Goal: Information Seeking & Learning: Learn about a topic

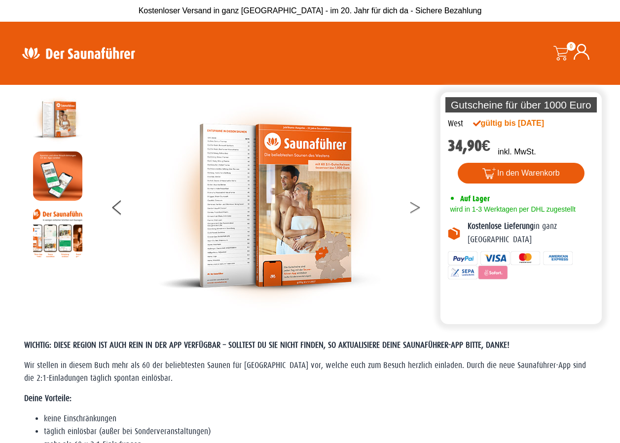
click at [413, 207] on button at bounding box center [421, 209] width 25 height 25
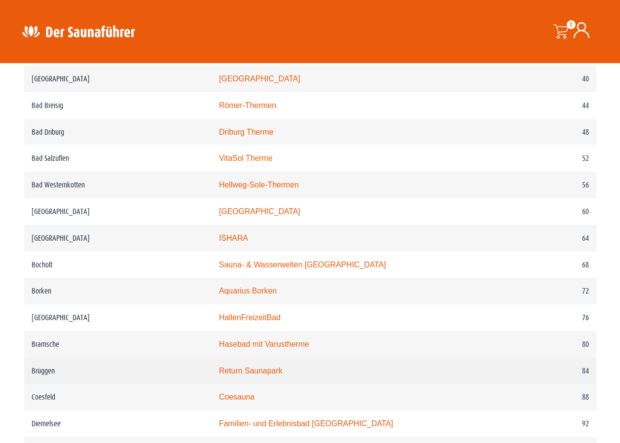
scroll to position [642, 0]
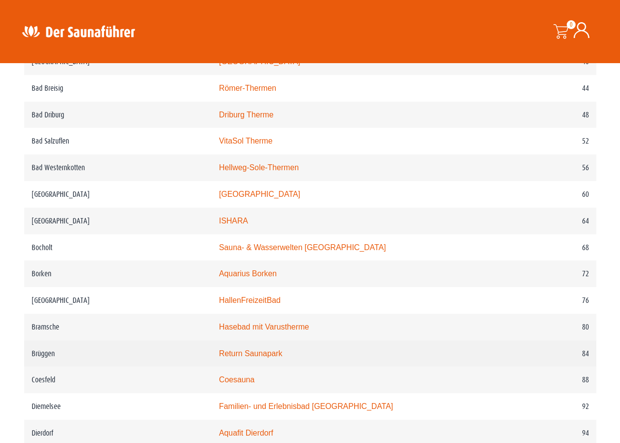
click at [282, 358] on link "Return Saunapark" at bounding box center [250, 353] width 63 height 8
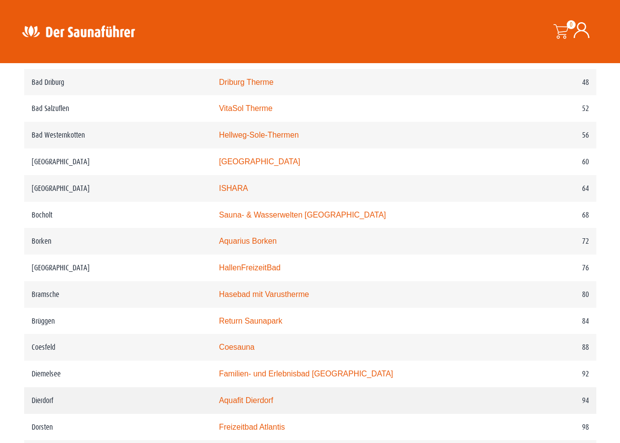
scroll to position [691, 0]
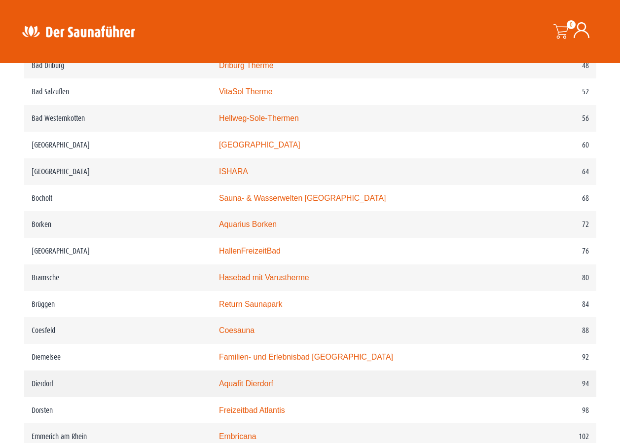
click at [265, 388] on link "Aquafit Dierdorf" at bounding box center [246, 384] width 54 height 8
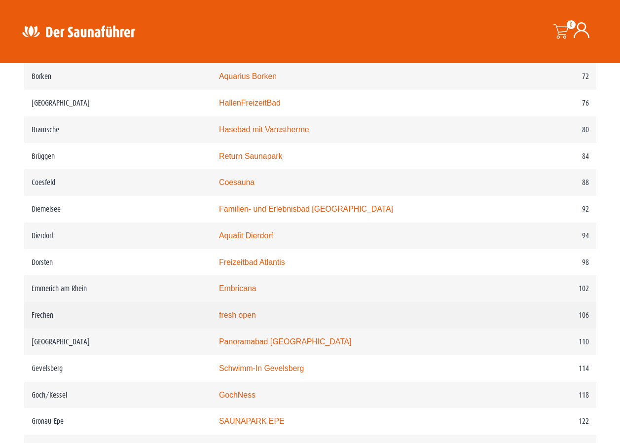
scroll to position [888, 0]
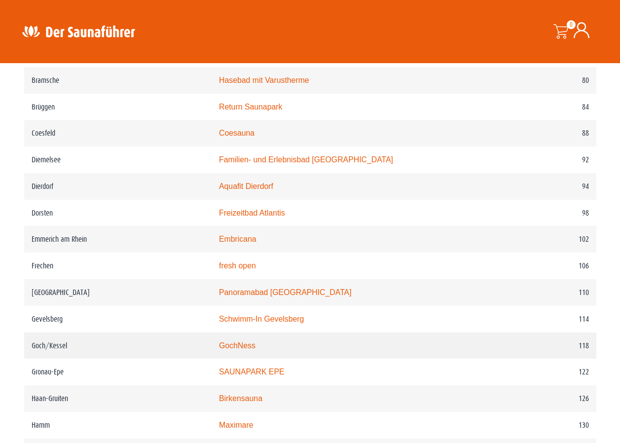
click at [239, 350] on link "GochNess" at bounding box center [237, 346] width 37 height 8
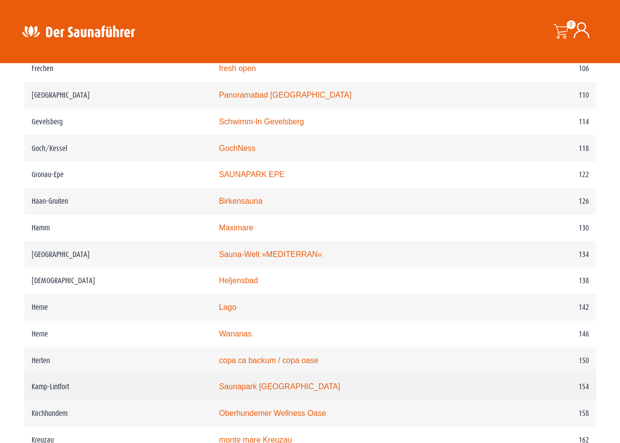
scroll to position [1135, 0]
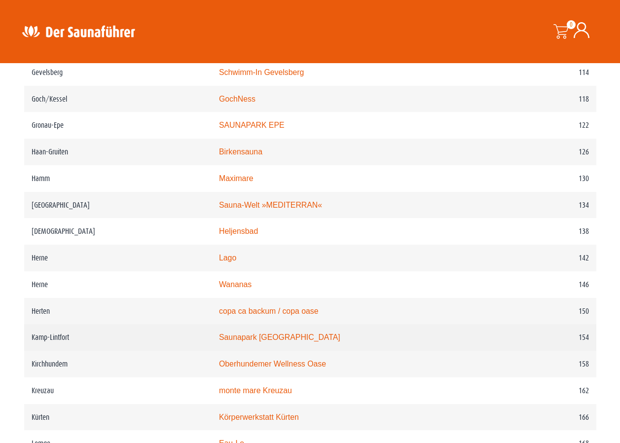
click at [292, 342] on link "Saunapark Kamperbrück" at bounding box center [279, 337] width 121 height 8
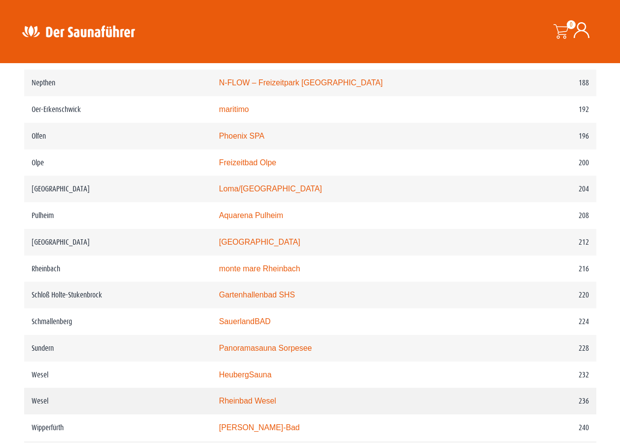
scroll to position [1678, 0]
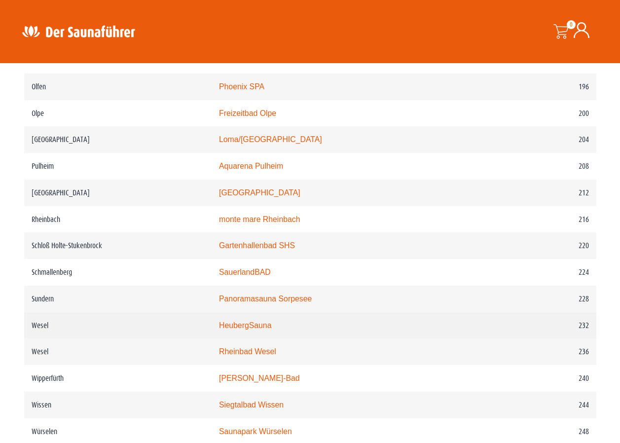
click at [272, 330] on link "HeubergSauna" at bounding box center [245, 325] width 53 height 8
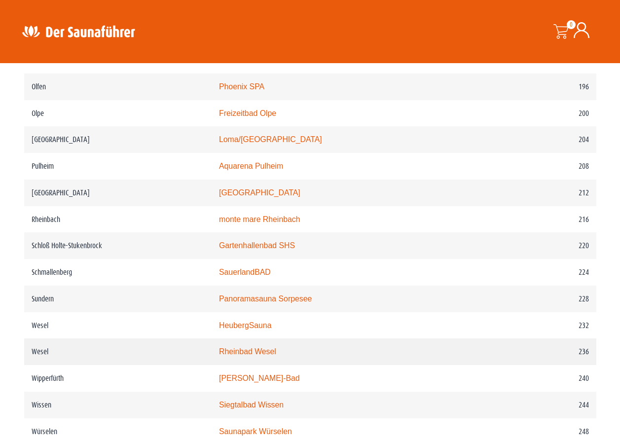
click at [276, 356] on link "Rheinbad Wesel" at bounding box center [247, 351] width 57 height 8
click at [271, 356] on link "Rheinbad Wesel" at bounding box center [247, 351] width 57 height 8
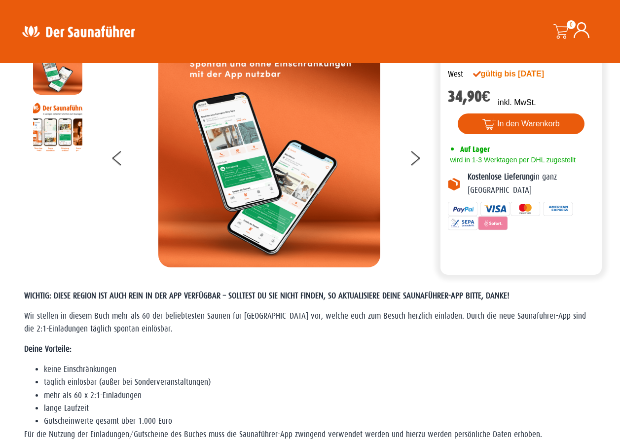
scroll to position [0, 0]
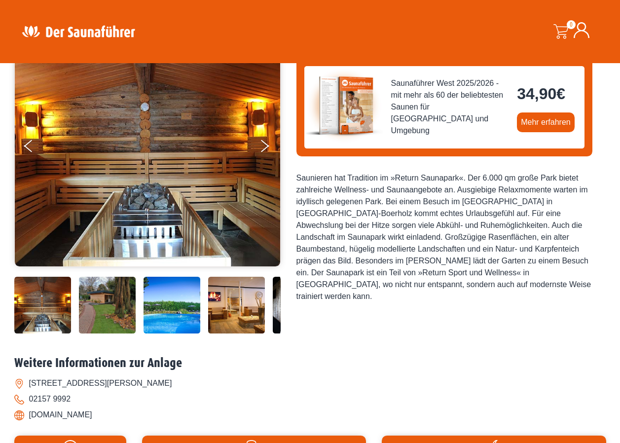
scroll to position [160, 0]
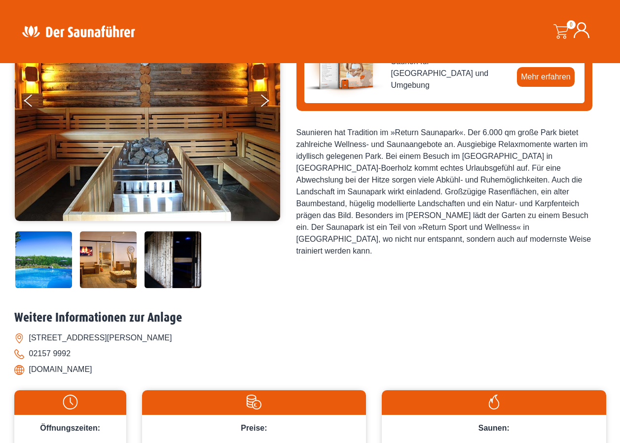
drag, startPoint x: 244, startPoint y: 258, endPoint x: 60, endPoint y: 270, distance: 184.0
click at [80, 267] on img at bounding box center [108, 259] width 57 height 57
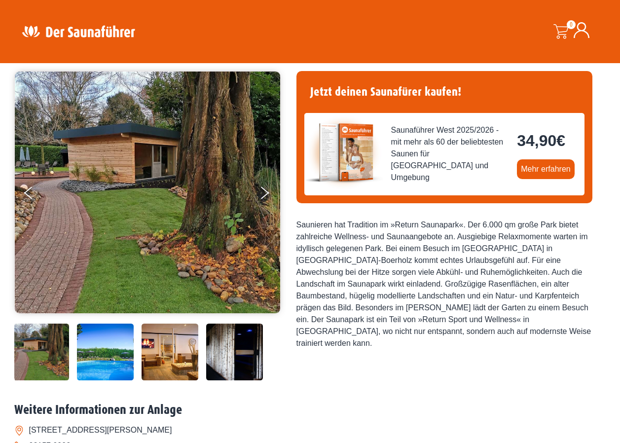
scroll to position [62, 0]
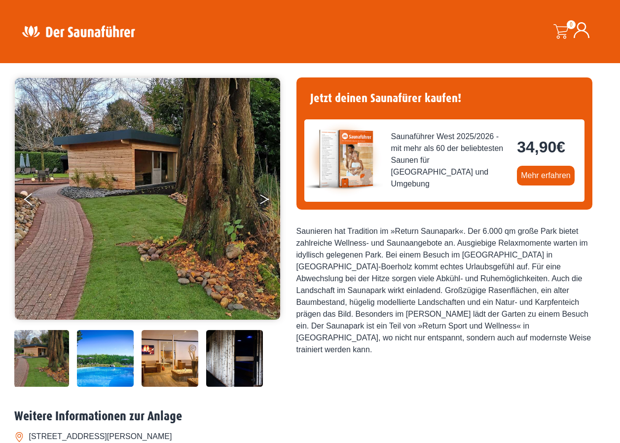
click at [263, 198] on button "Next" at bounding box center [271, 201] width 25 height 25
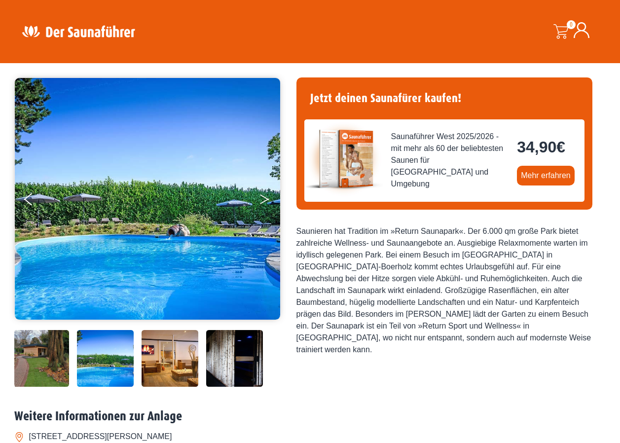
click at [263, 198] on button "Next" at bounding box center [271, 201] width 25 height 25
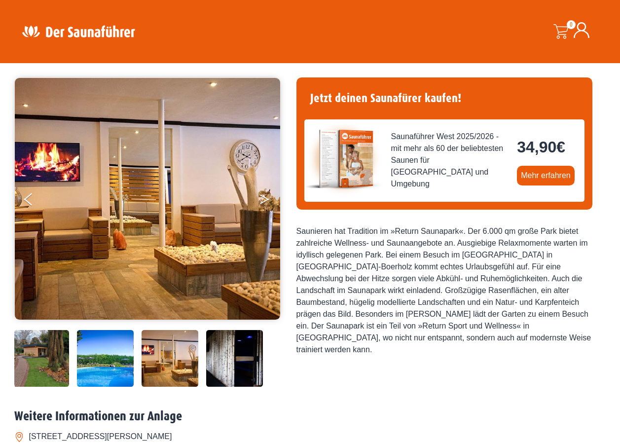
click at [263, 198] on button "Next" at bounding box center [271, 201] width 25 height 25
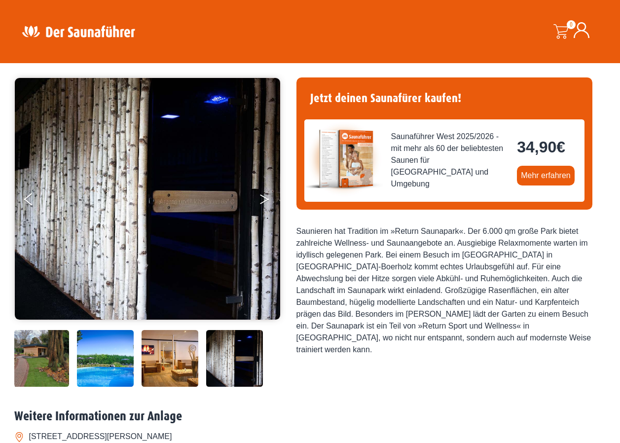
click at [263, 198] on button "Next" at bounding box center [271, 201] width 25 height 25
click at [266, 197] on icon "Next" at bounding box center [264, 197] width 9 height 6
click at [35, 203] on button "Previous" at bounding box center [36, 201] width 25 height 25
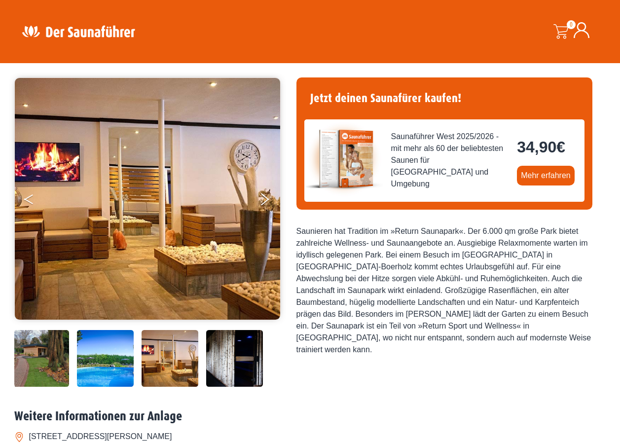
click at [35, 203] on button "Previous" at bounding box center [36, 201] width 25 height 25
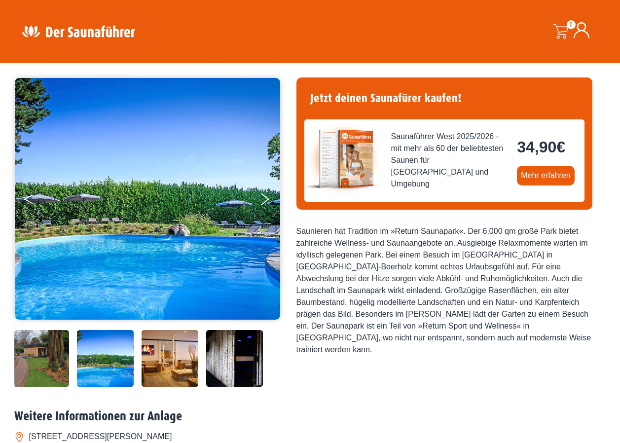
click at [35, 203] on button "Previous" at bounding box center [36, 201] width 25 height 25
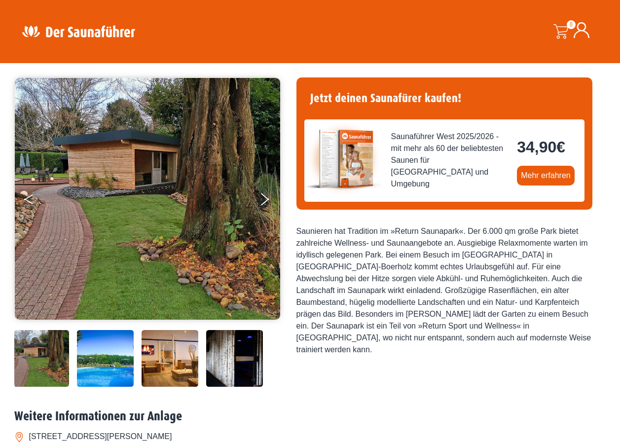
click at [35, 203] on button "Previous" at bounding box center [36, 201] width 25 height 25
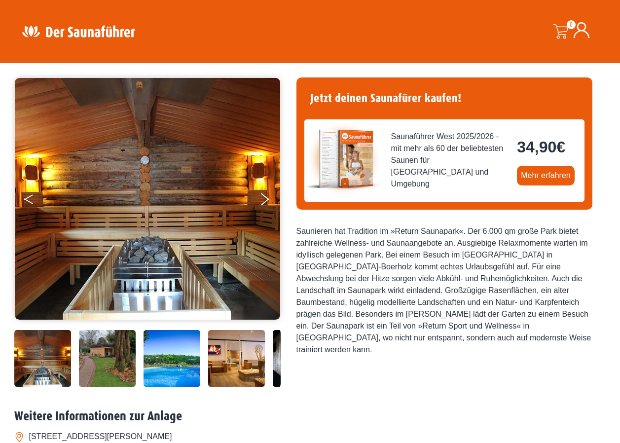
click at [35, 203] on button "Previous" at bounding box center [36, 201] width 25 height 25
click at [32, 199] on button "Previous" at bounding box center [36, 201] width 25 height 25
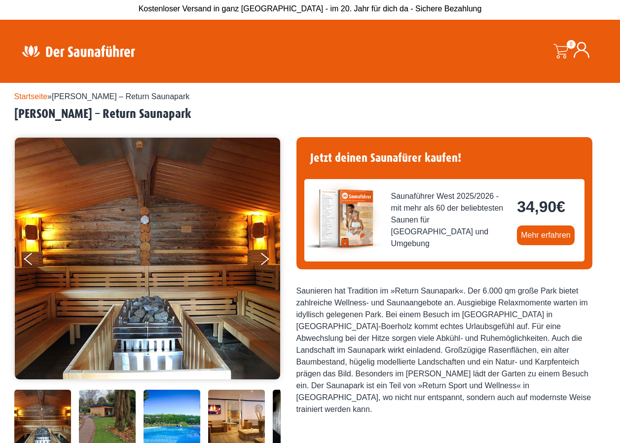
scroll to position [0, 0]
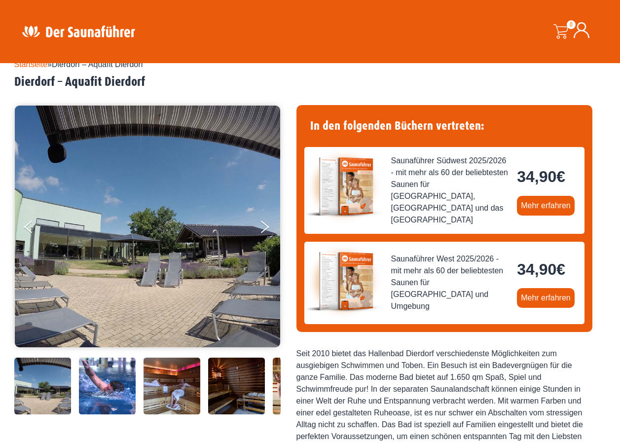
scroll to position [49, 0]
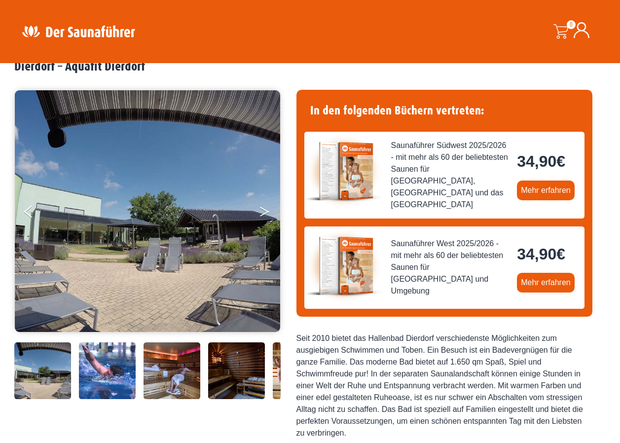
click at [263, 210] on button "Next" at bounding box center [271, 213] width 25 height 25
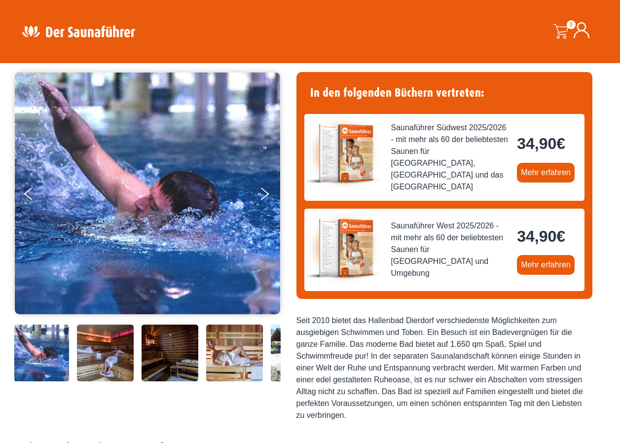
scroll to position [99, 0]
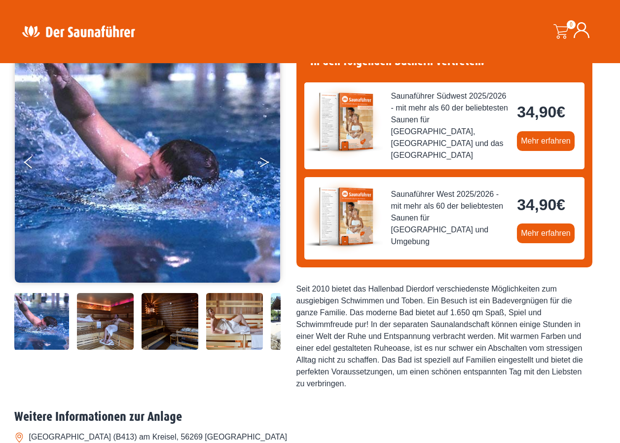
click at [262, 163] on button "Next" at bounding box center [271, 164] width 25 height 25
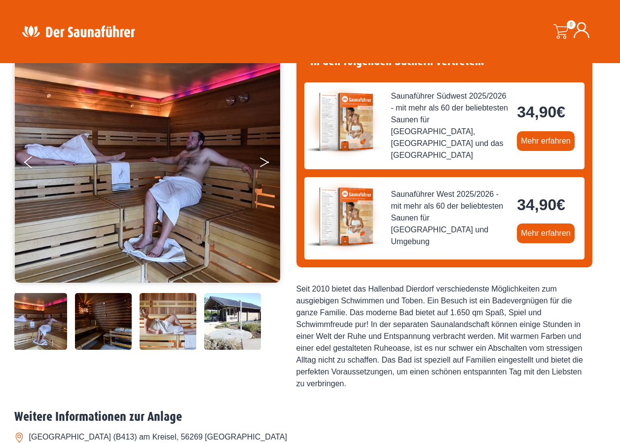
click at [262, 163] on button "Next" at bounding box center [271, 164] width 25 height 25
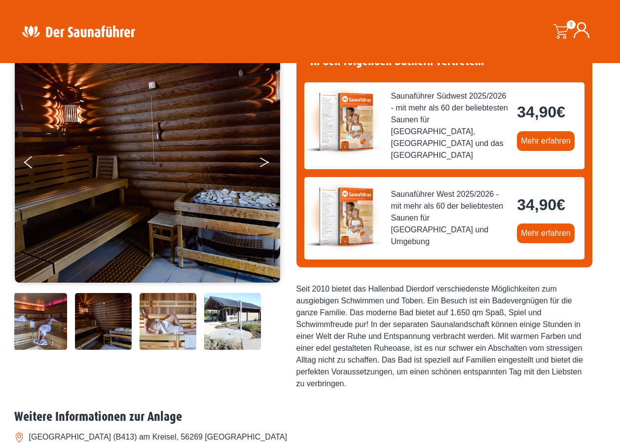
click at [262, 163] on button "Next" at bounding box center [271, 164] width 25 height 25
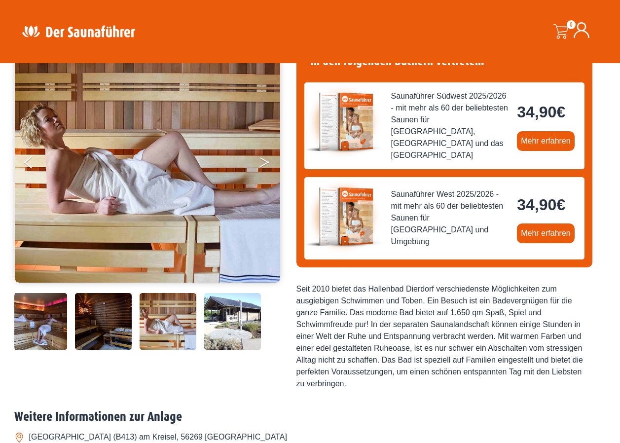
click at [262, 163] on button "Next" at bounding box center [271, 164] width 25 height 25
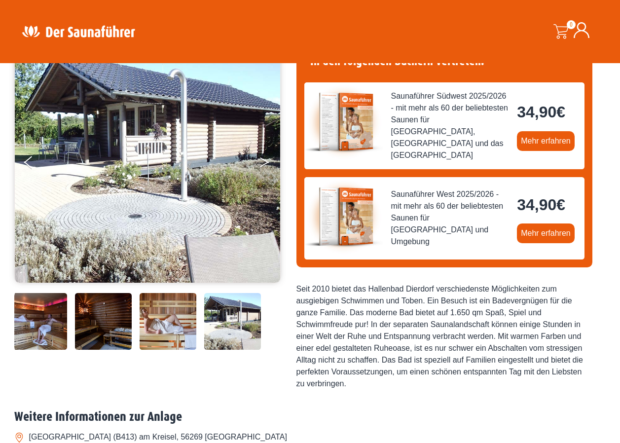
click at [262, 163] on button "Next" at bounding box center [271, 164] width 25 height 25
click at [262, 159] on icon "Next" at bounding box center [264, 160] width 9 height 6
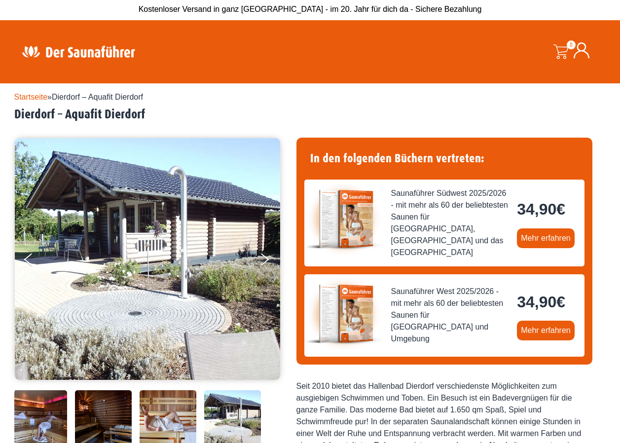
scroll to position [0, 0]
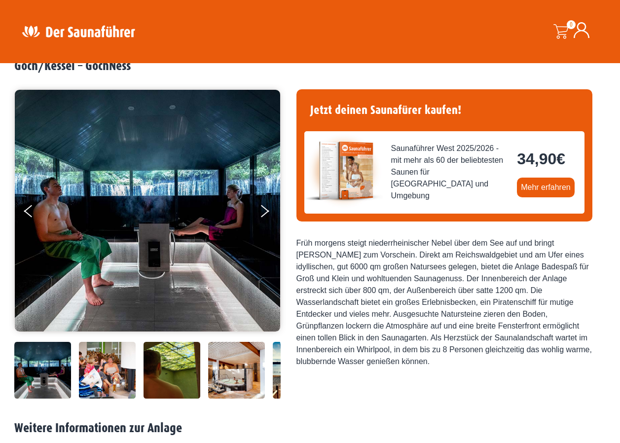
scroll to position [49, 0]
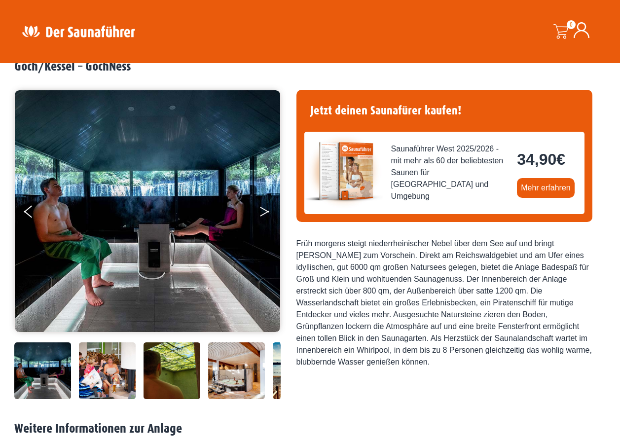
click at [265, 215] on button "Next" at bounding box center [271, 213] width 25 height 25
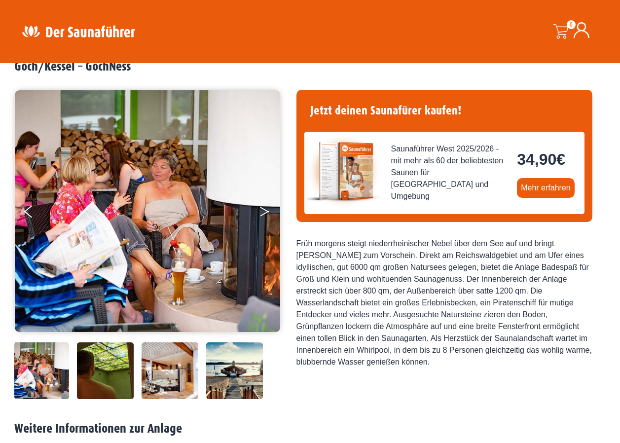
click at [265, 215] on button "Next" at bounding box center [271, 213] width 25 height 25
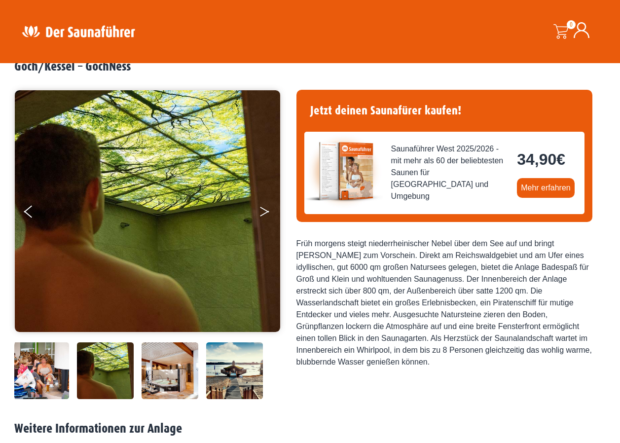
click at [265, 215] on button "Next" at bounding box center [271, 213] width 25 height 25
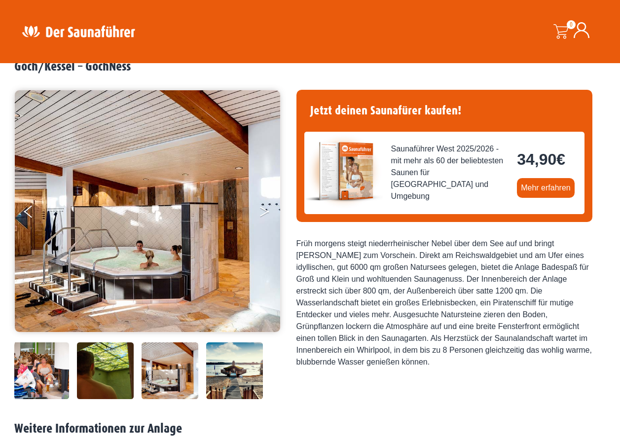
click at [265, 215] on button "Next" at bounding box center [271, 213] width 25 height 25
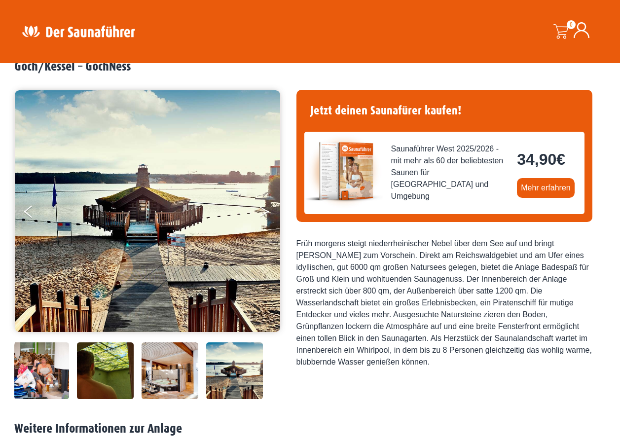
click at [265, 215] on button "Next" at bounding box center [271, 213] width 25 height 25
click at [263, 211] on button "Next" at bounding box center [271, 213] width 25 height 25
click at [28, 212] on icon "Previous" at bounding box center [28, 214] width 9 height 6
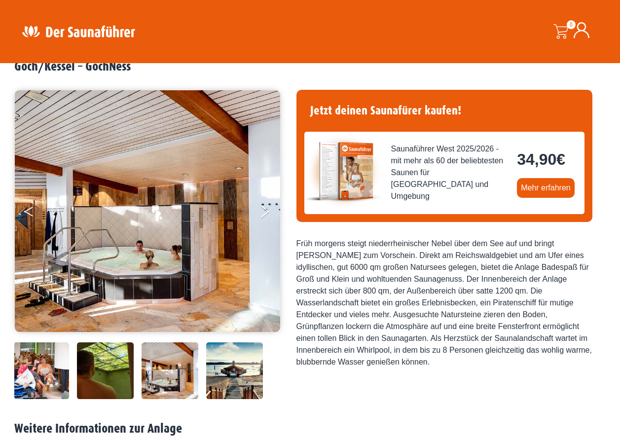
click at [28, 212] on icon "Previous" at bounding box center [28, 214] width 9 height 6
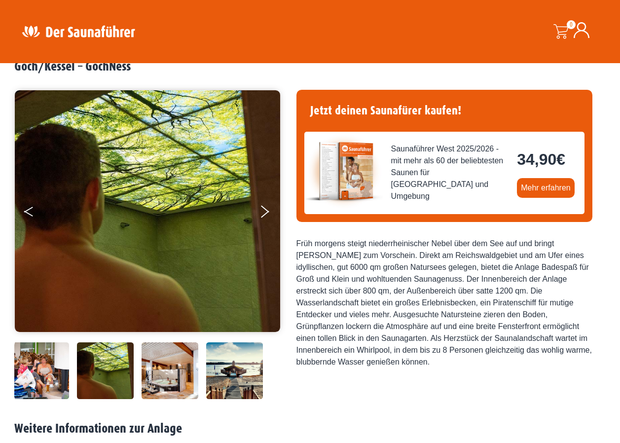
click at [28, 212] on icon "Previous" at bounding box center [28, 214] width 9 height 6
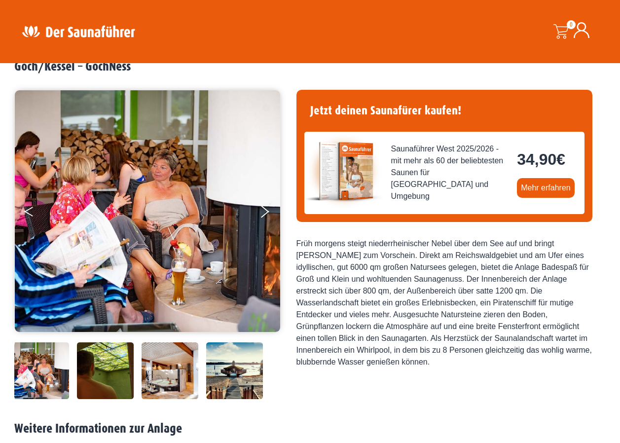
click at [28, 212] on icon "Previous" at bounding box center [28, 214] width 9 height 6
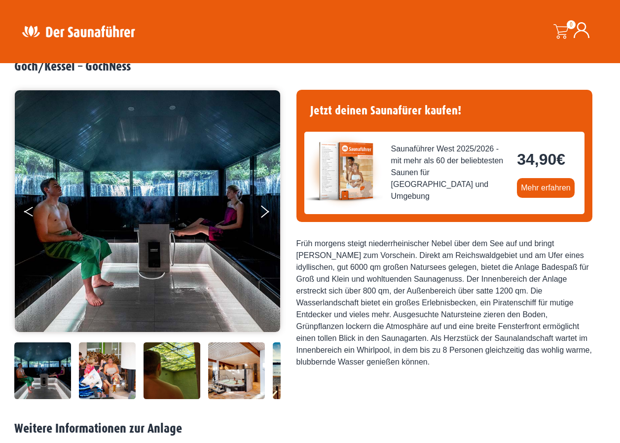
click at [28, 212] on icon "Previous" at bounding box center [28, 214] width 9 height 6
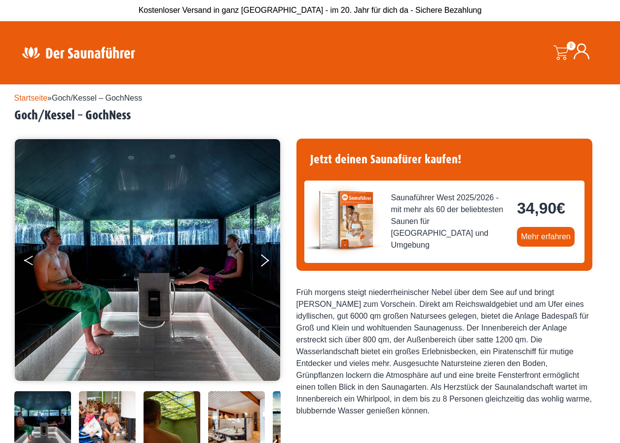
scroll to position [0, 0]
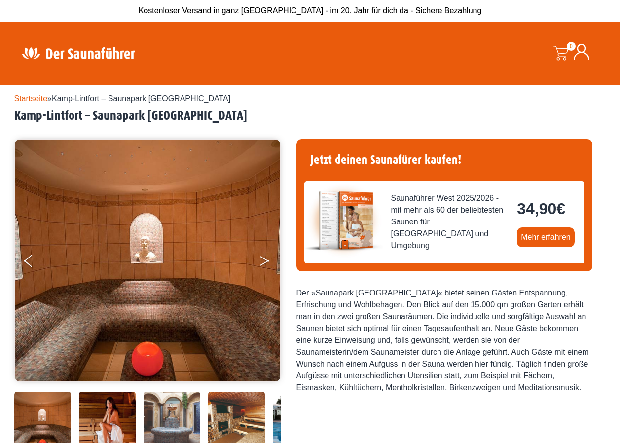
click at [259, 261] on button "Next" at bounding box center [271, 263] width 25 height 25
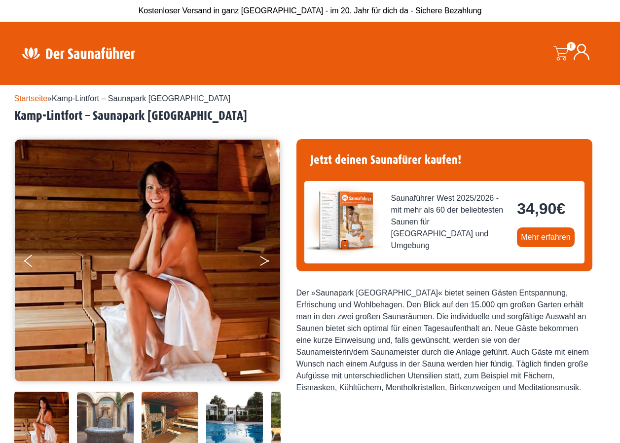
click at [259, 261] on button "Next" at bounding box center [271, 263] width 25 height 25
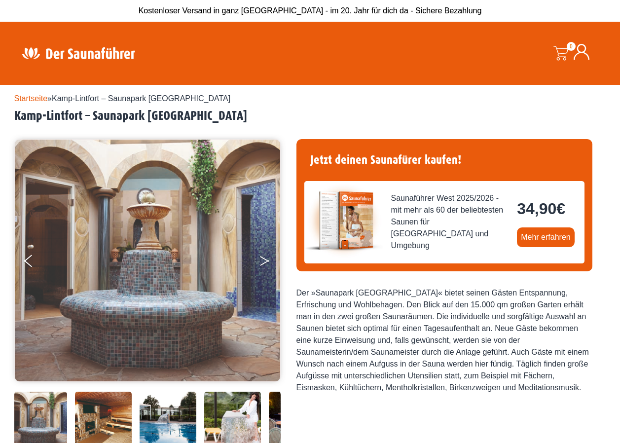
click at [259, 261] on button "Next" at bounding box center [271, 263] width 25 height 25
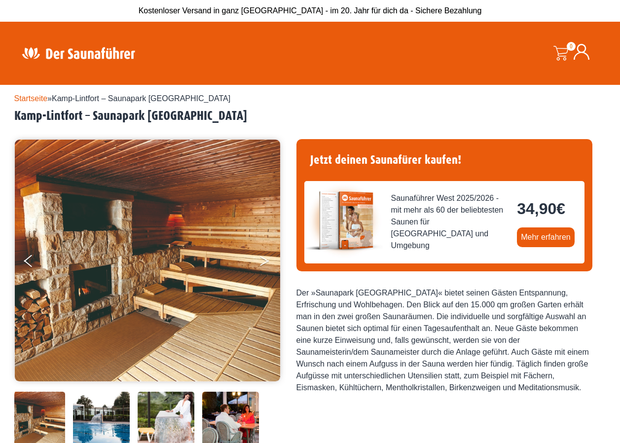
click at [259, 261] on button "Next" at bounding box center [271, 263] width 25 height 25
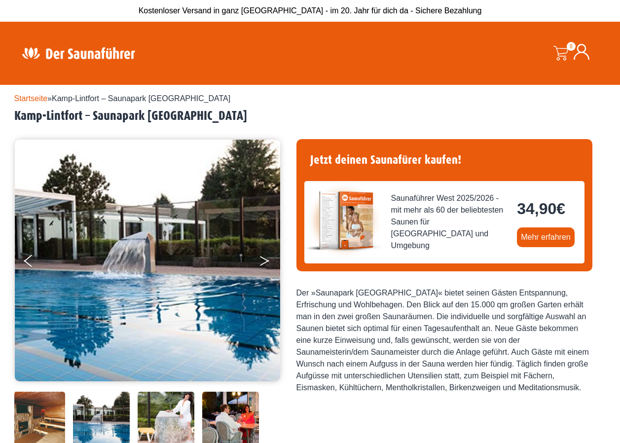
click at [259, 261] on button "Next" at bounding box center [271, 263] width 25 height 25
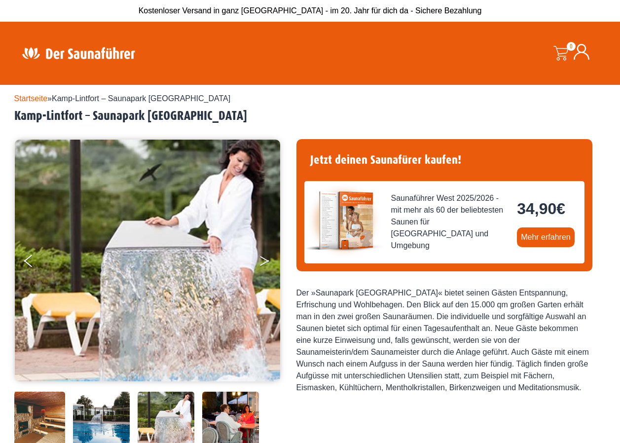
click at [259, 261] on button "Next" at bounding box center [271, 263] width 25 height 25
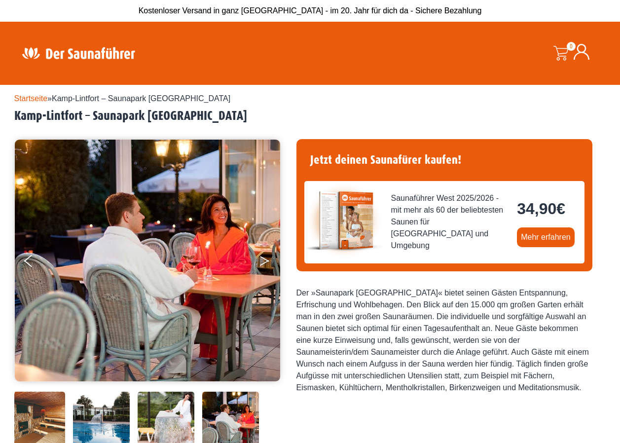
click at [259, 261] on button "Next" at bounding box center [271, 263] width 25 height 25
click at [257, 262] on ul at bounding box center [147, 260] width 267 height 243
click at [21, 264] on img at bounding box center [148, 261] width 266 height 242
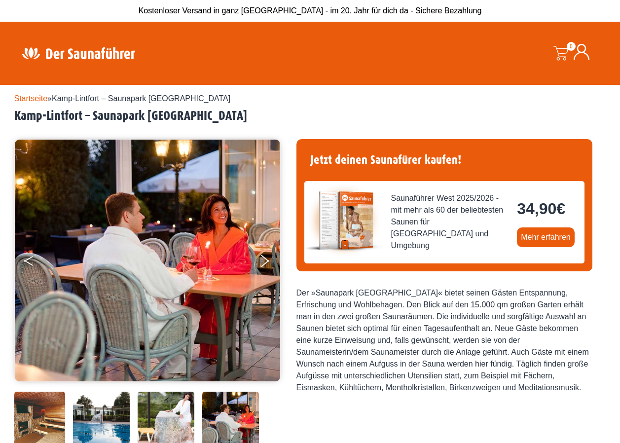
click at [24, 261] on ul at bounding box center [147, 260] width 267 height 243
click at [30, 261] on button "Previous" at bounding box center [36, 263] width 25 height 25
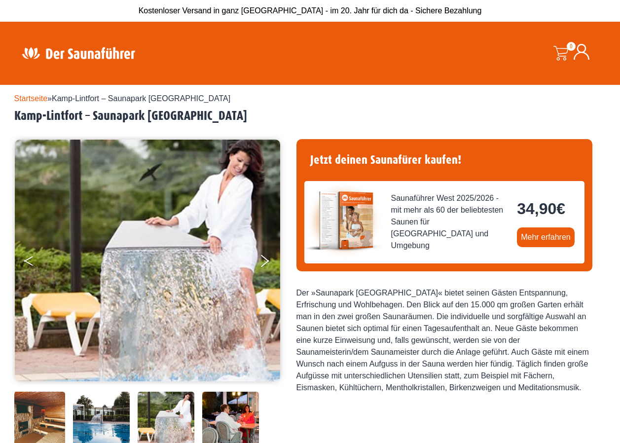
click at [30, 261] on button "Previous" at bounding box center [36, 263] width 25 height 25
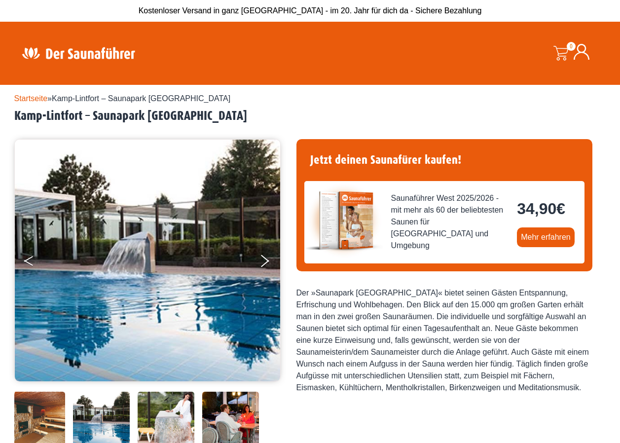
click at [30, 261] on button "Previous" at bounding box center [36, 263] width 25 height 25
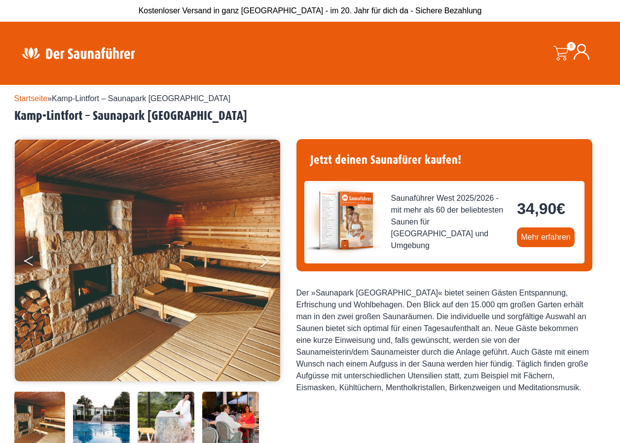
click at [30, 261] on button "Previous" at bounding box center [36, 263] width 25 height 25
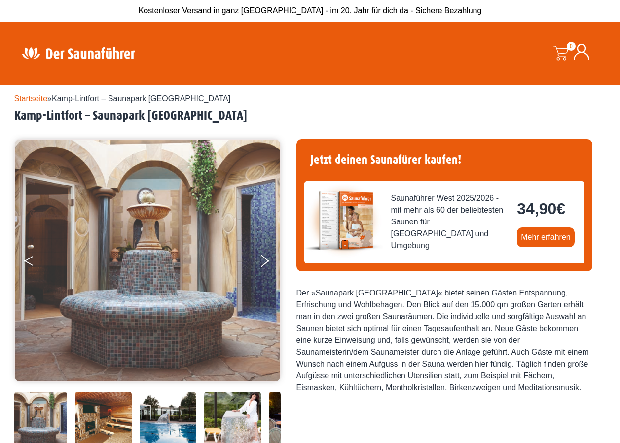
click at [30, 261] on button "Previous" at bounding box center [36, 263] width 25 height 25
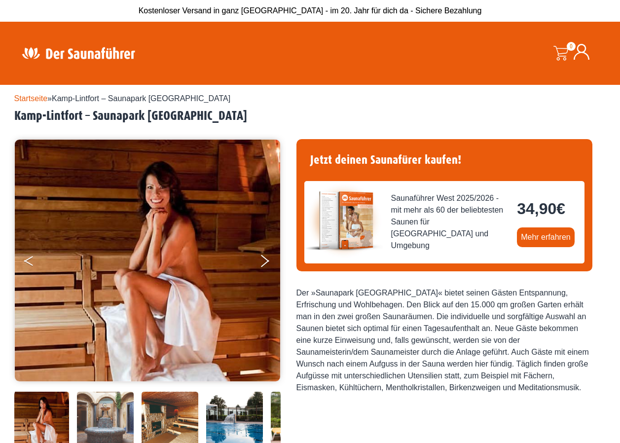
click at [30, 261] on button "Previous" at bounding box center [36, 263] width 25 height 25
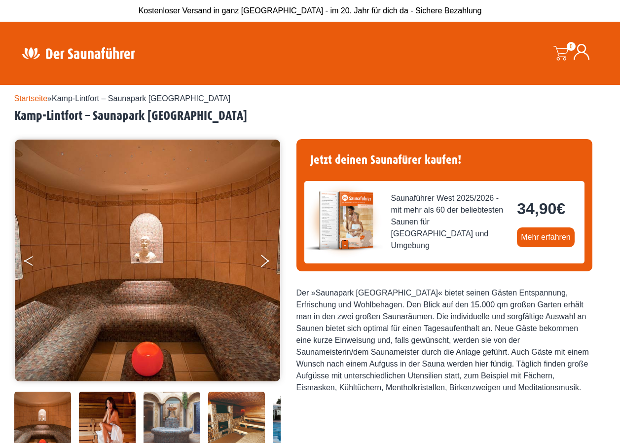
click at [30, 261] on button "Previous" at bounding box center [36, 263] width 25 height 25
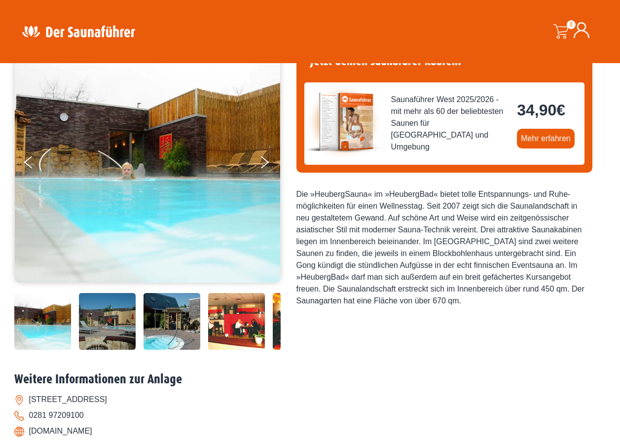
scroll to position [148, 0]
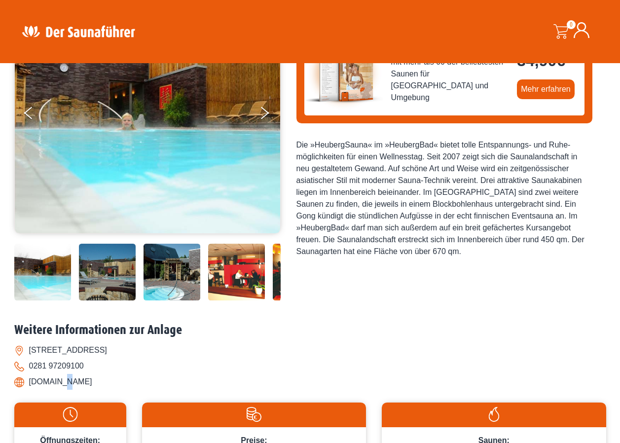
click at [68, 381] on li "[DOMAIN_NAME]" at bounding box center [310, 382] width 592 height 16
click at [69, 380] on li "[DOMAIN_NAME]" at bounding box center [310, 382] width 592 height 16
click at [69, 380] on li "www.baeder-wesel.de" at bounding box center [310, 382] width 592 height 16
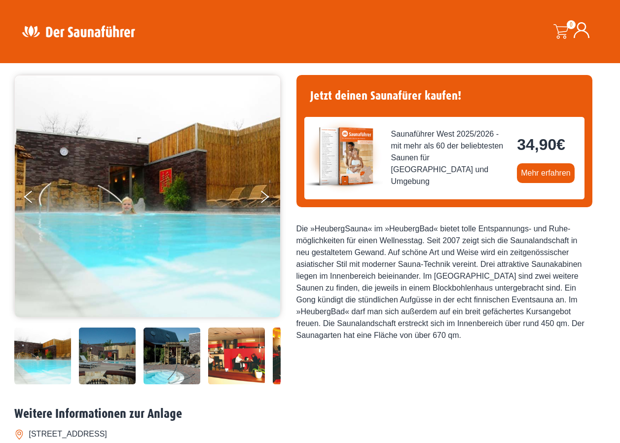
scroll to position [49, 0]
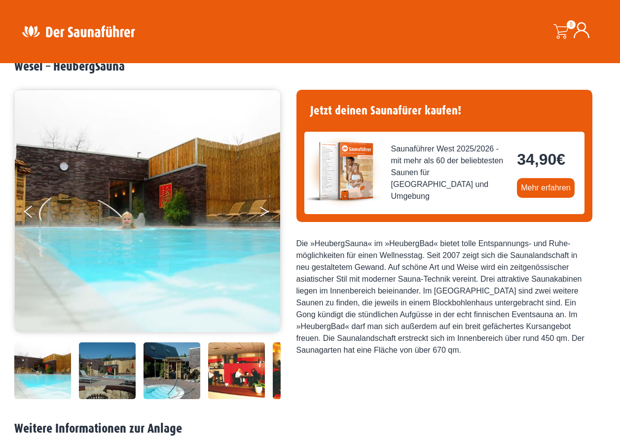
click at [263, 212] on button "Next" at bounding box center [271, 213] width 25 height 25
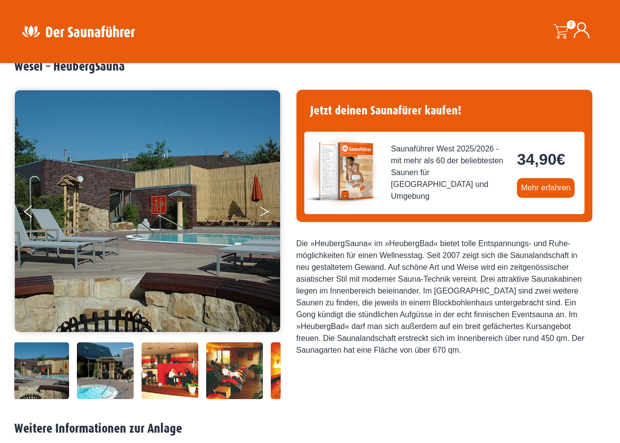
click at [263, 212] on button "Next" at bounding box center [271, 213] width 25 height 25
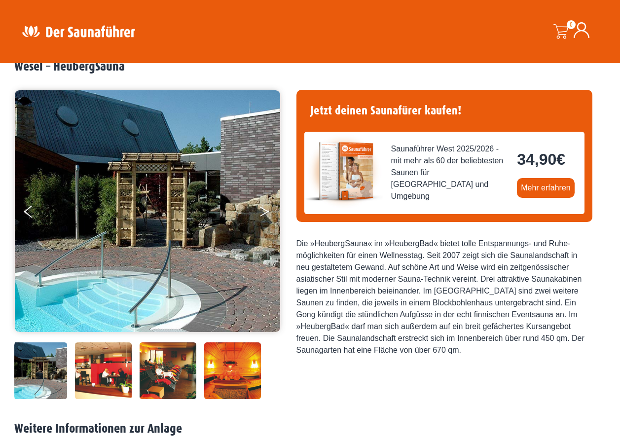
click at [263, 212] on button "Next" at bounding box center [271, 213] width 25 height 25
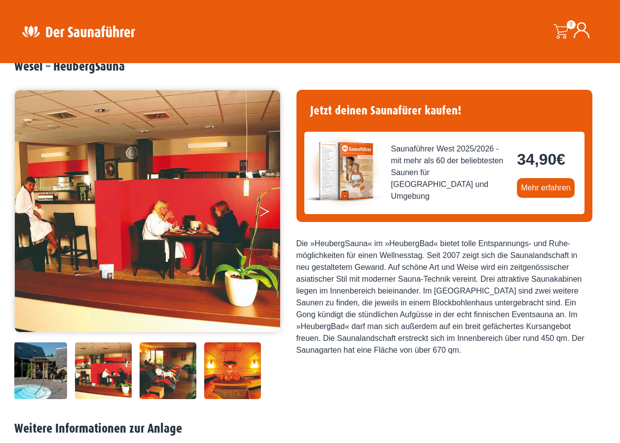
click at [263, 212] on button "Next" at bounding box center [271, 213] width 25 height 25
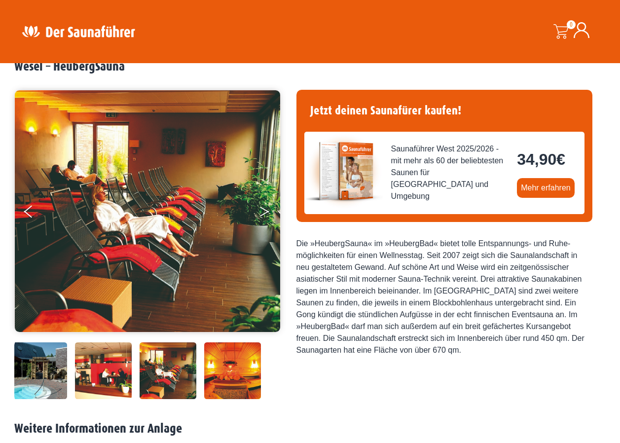
click at [263, 212] on button "Next" at bounding box center [271, 213] width 25 height 25
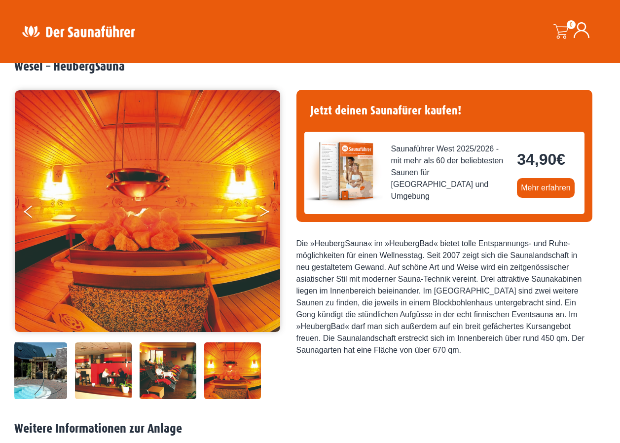
click at [263, 212] on button "Next" at bounding box center [271, 213] width 25 height 25
click at [264, 210] on button "Next" at bounding box center [271, 213] width 25 height 25
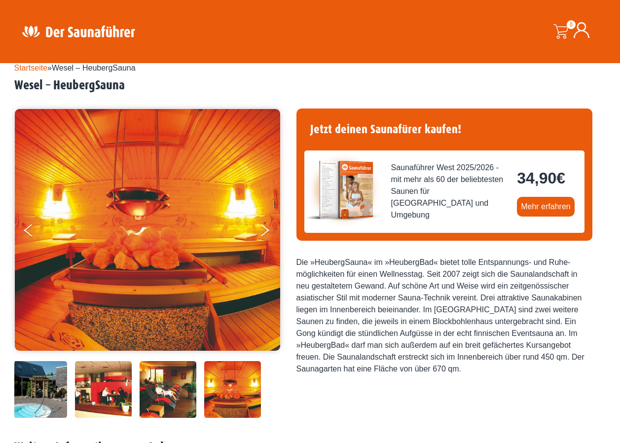
scroll to position [0, 0]
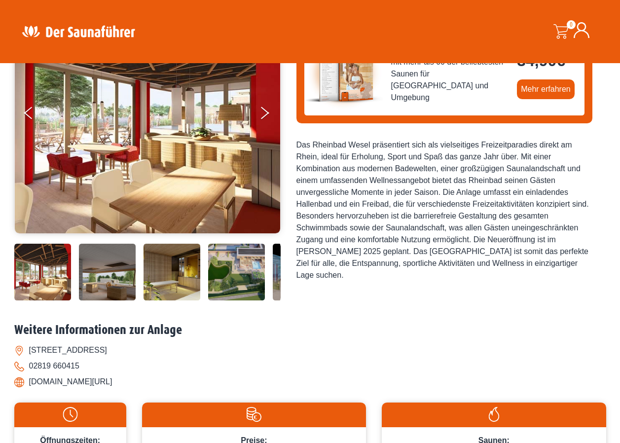
scroll to position [99, 0]
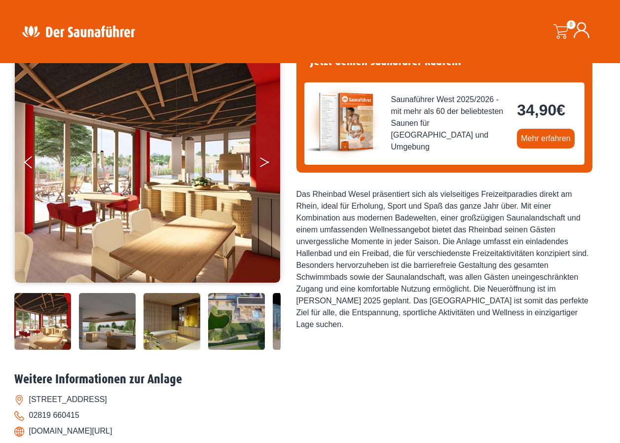
click at [262, 164] on button "Next" at bounding box center [271, 164] width 25 height 25
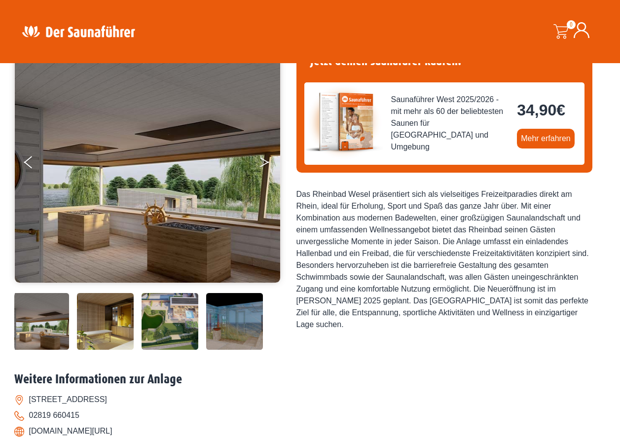
click at [262, 164] on button "Next" at bounding box center [271, 164] width 25 height 25
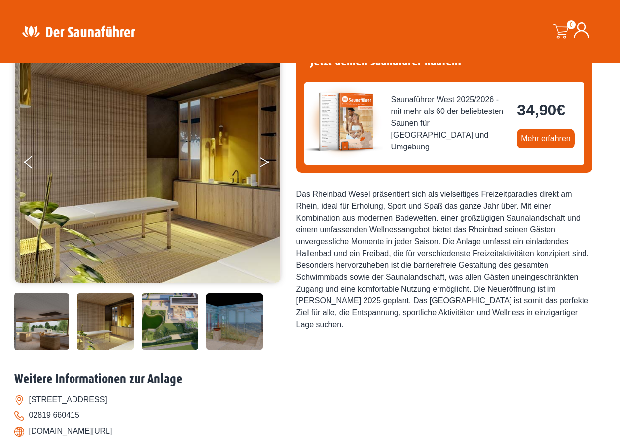
click at [262, 164] on button "Next" at bounding box center [271, 164] width 25 height 25
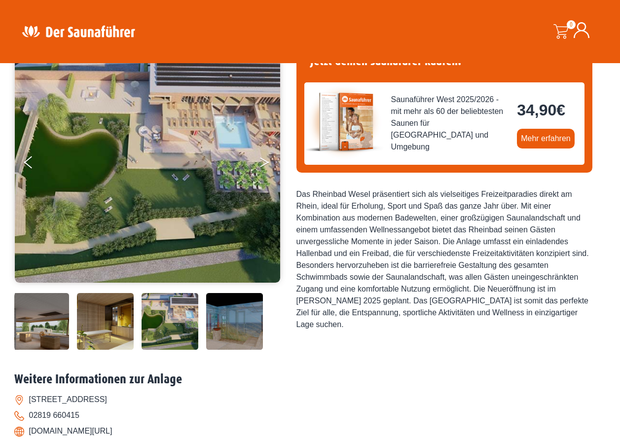
click at [262, 164] on button "Next" at bounding box center [271, 164] width 25 height 25
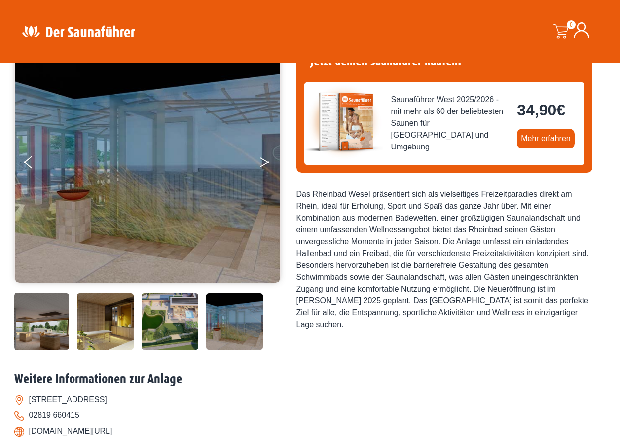
click at [262, 164] on button "Next" at bounding box center [271, 164] width 25 height 25
click at [262, 161] on button "Next" at bounding box center [271, 164] width 25 height 25
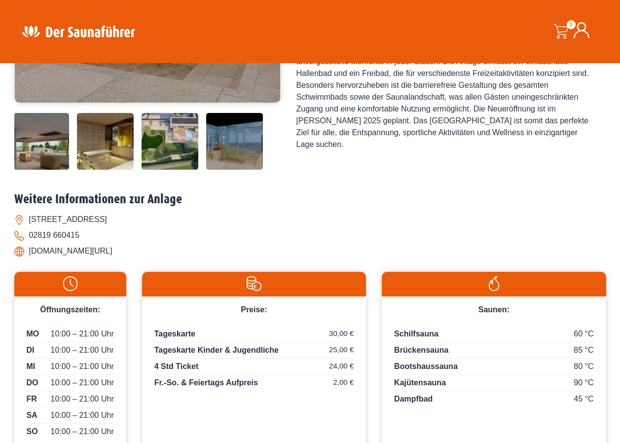
scroll to position [296, 0]
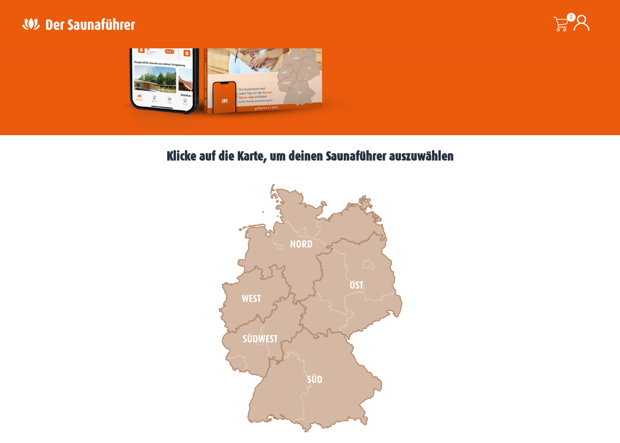
scroll to position [197, 0]
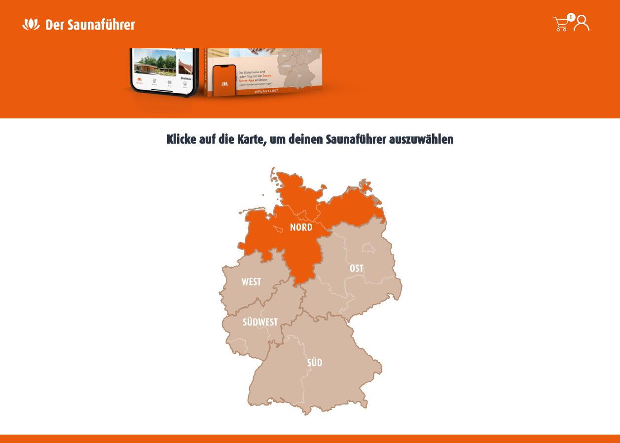
click at [297, 220] on icon at bounding box center [312, 228] width 148 height 120
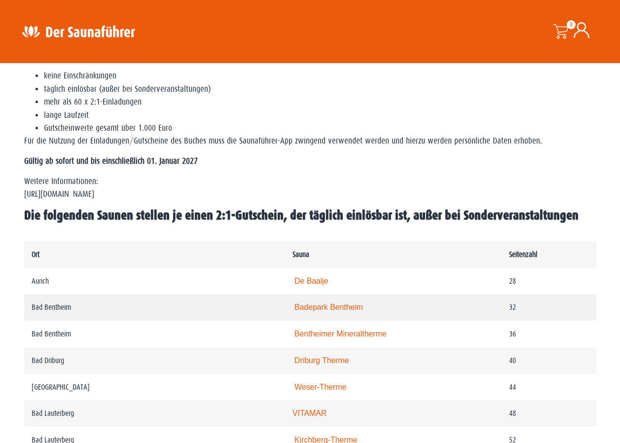
scroll to position [395, 0]
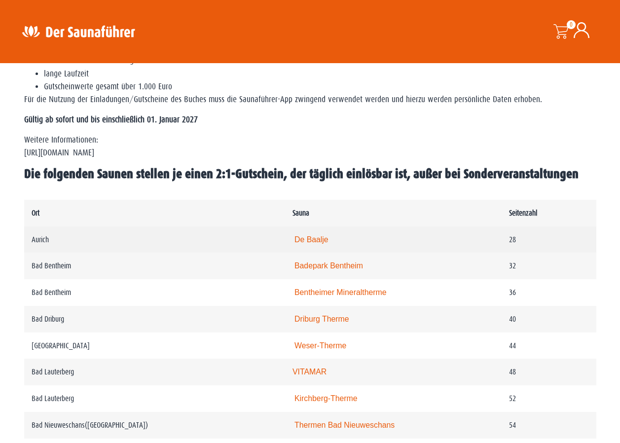
click at [318, 239] on link "De Baalje" at bounding box center [312, 239] width 34 height 8
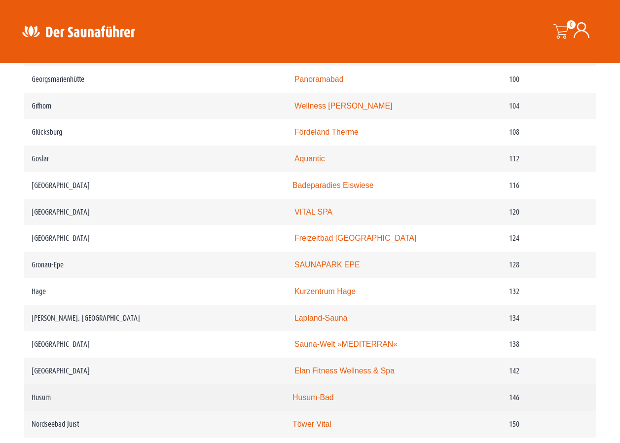
scroll to position [1135, 0]
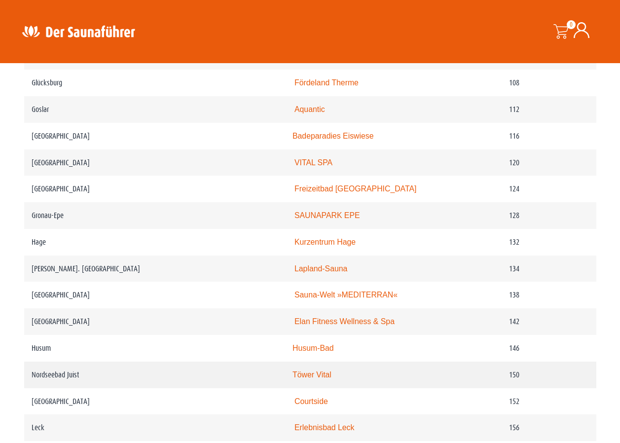
click at [330, 379] on link "Töwer Vital" at bounding box center [312, 375] width 39 height 8
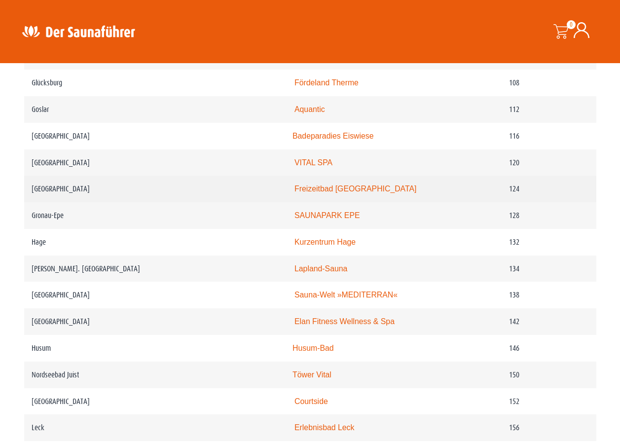
click at [336, 193] on link "Freizeitbad [GEOGRAPHIC_DATA]" at bounding box center [356, 189] width 122 height 8
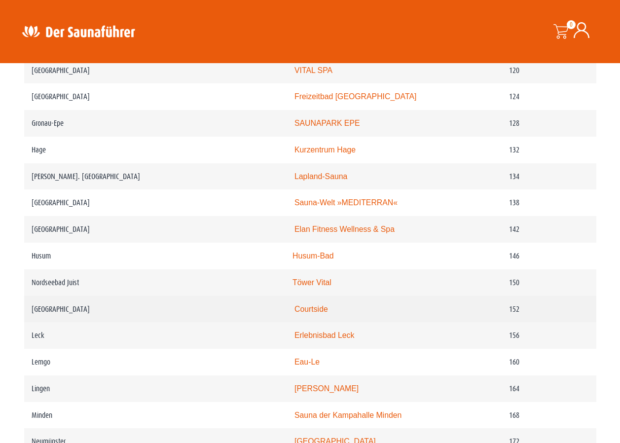
scroll to position [1234, 0]
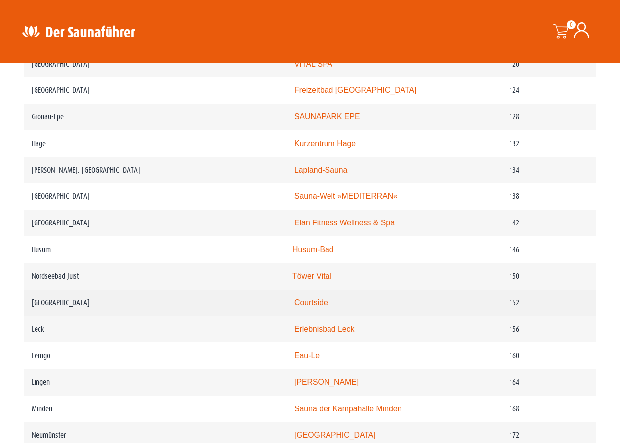
click at [315, 307] on link "Courtside" at bounding box center [312, 303] width 34 height 8
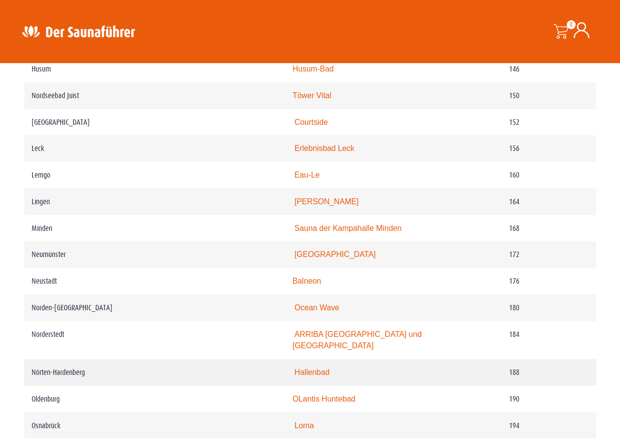
scroll to position [1431, 0]
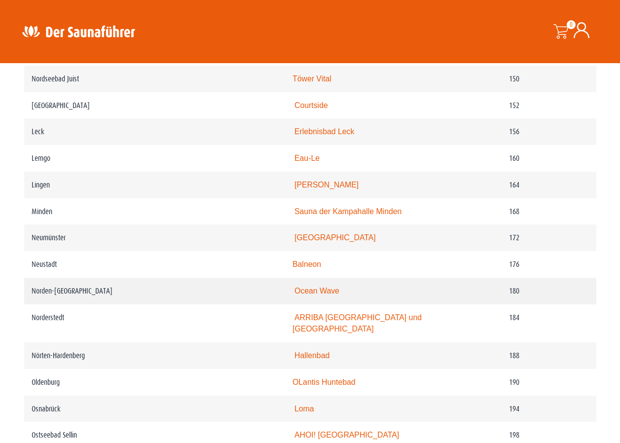
click at [331, 295] on link "Ocean Wave" at bounding box center [317, 291] width 45 height 8
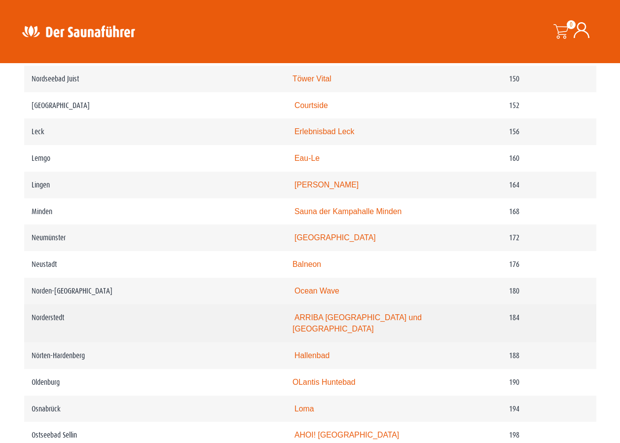
click at [334, 334] on link "ARRIBA [GEOGRAPHIC_DATA] und [GEOGRAPHIC_DATA]" at bounding box center [357, 323] width 129 height 20
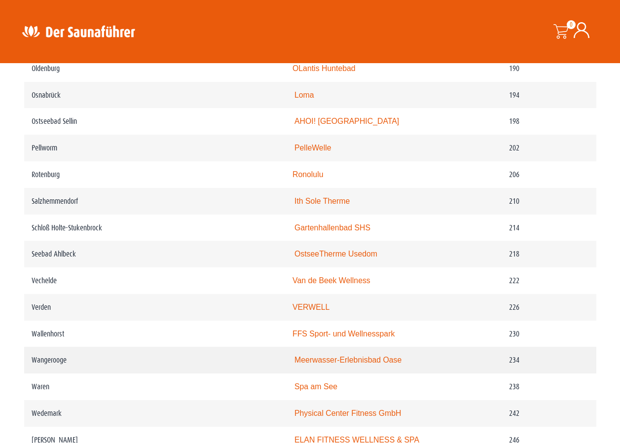
scroll to position [1777, 0]
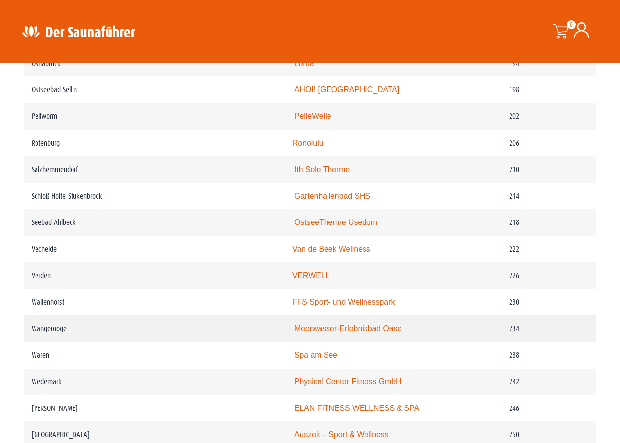
click at [336, 333] on link "Meerwasser-Erlebnisbad Oase" at bounding box center [348, 328] width 107 height 8
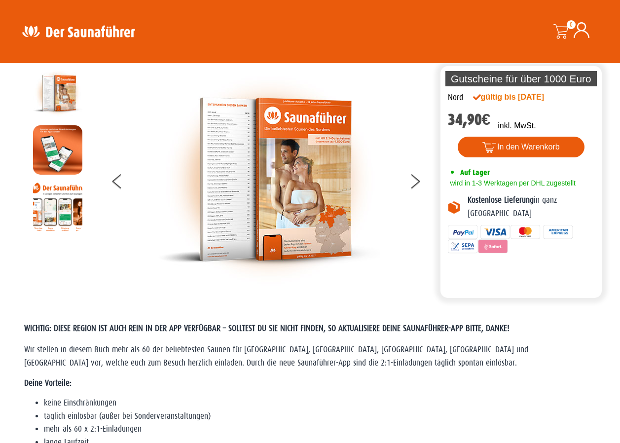
scroll to position [0, 0]
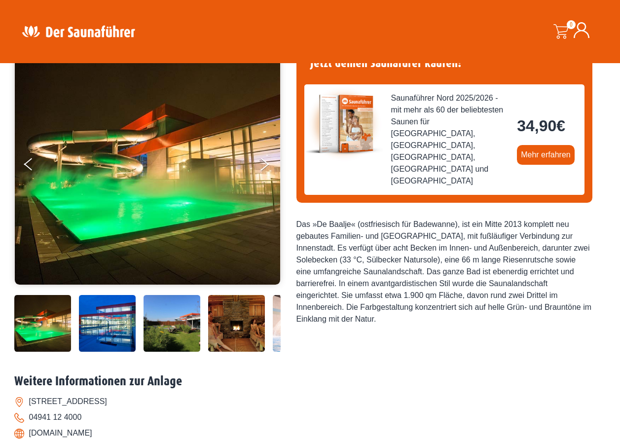
scroll to position [99, 0]
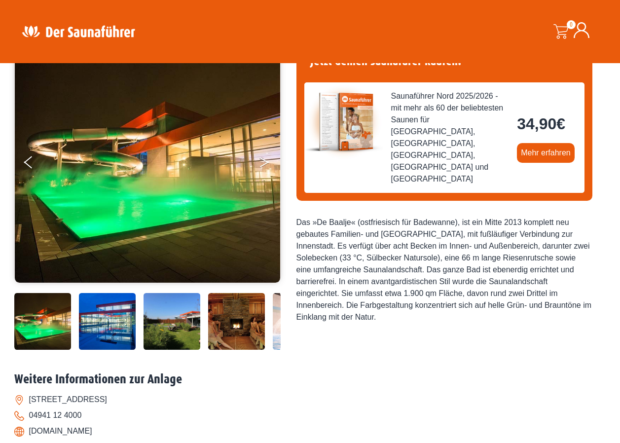
click at [262, 162] on button "Next" at bounding box center [271, 164] width 25 height 25
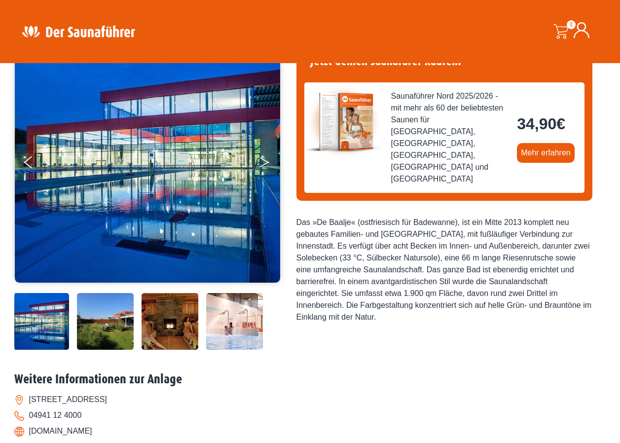
scroll to position [49, 0]
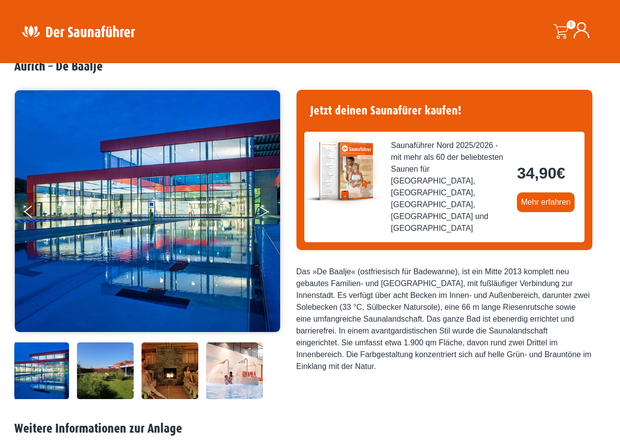
click at [263, 212] on button "Next" at bounding box center [271, 213] width 25 height 25
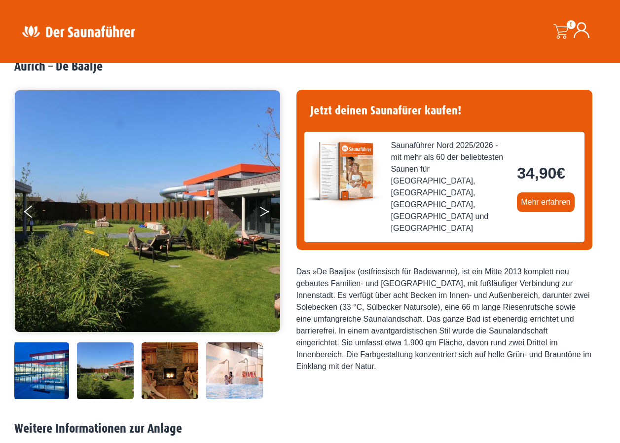
click at [263, 212] on button "Next" at bounding box center [271, 213] width 25 height 25
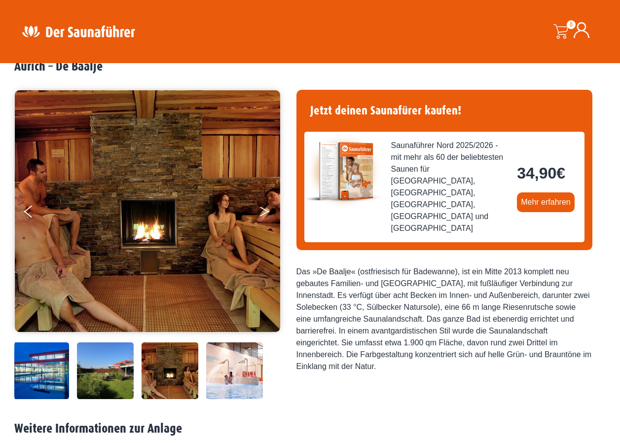
click at [263, 212] on button "Next" at bounding box center [271, 213] width 25 height 25
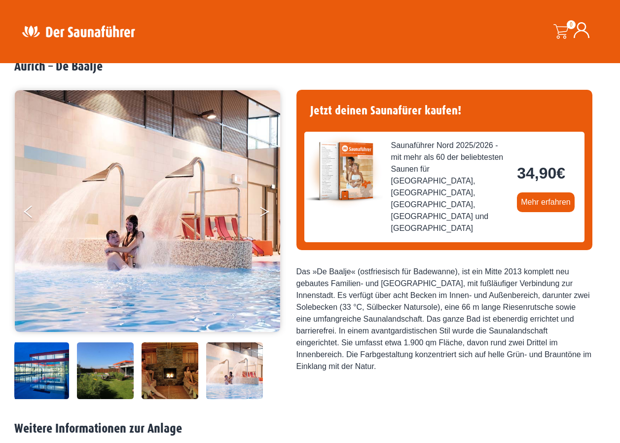
click at [263, 212] on button "Next" at bounding box center [271, 213] width 25 height 25
click at [266, 208] on button "Next" at bounding box center [271, 213] width 25 height 25
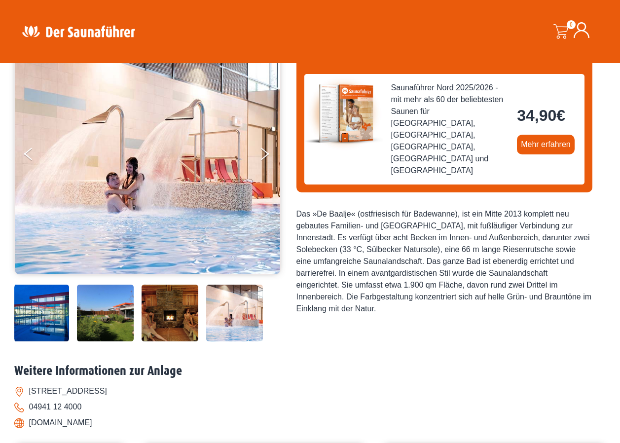
scroll to position [0, 0]
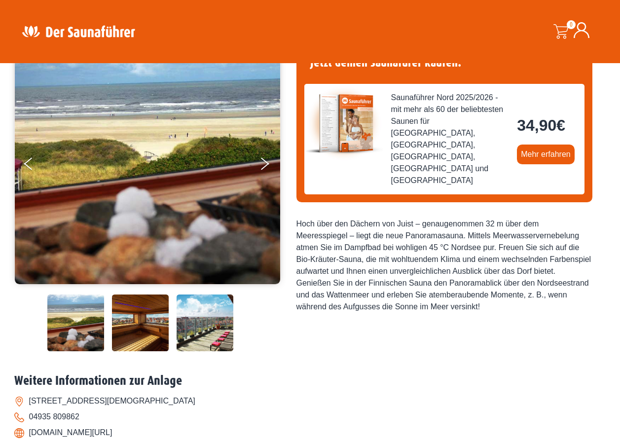
scroll to position [99, 0]
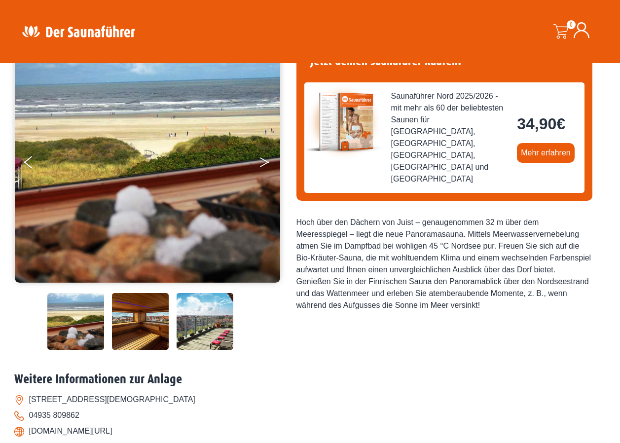
click at [265, 158] on button "Next" at bounding box center [271, 164] width 25 height 25
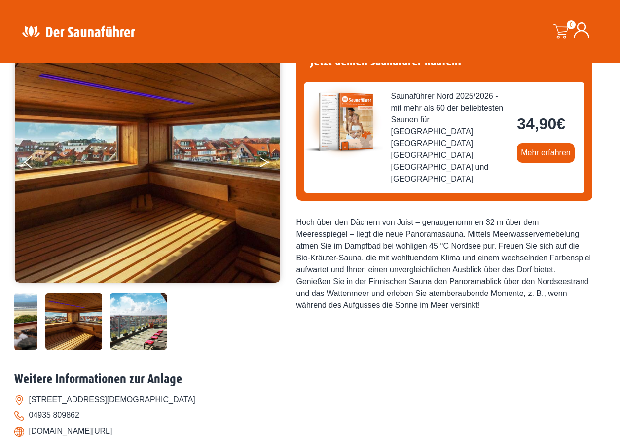
click at [265, 158] on button "Next" at bounding box center [271, 164] width 25 height 25
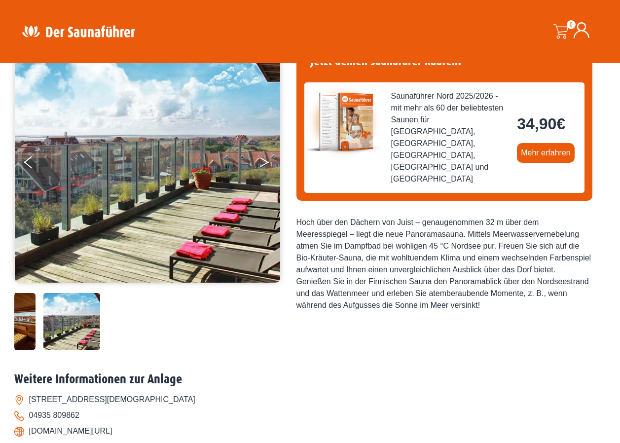
click at [262, 161] on button "Next" at bounding box center [271, 164] width 25 height 25
click at [263, 160] on button "Next" at bounding box center [271, 164] width 25 height 25
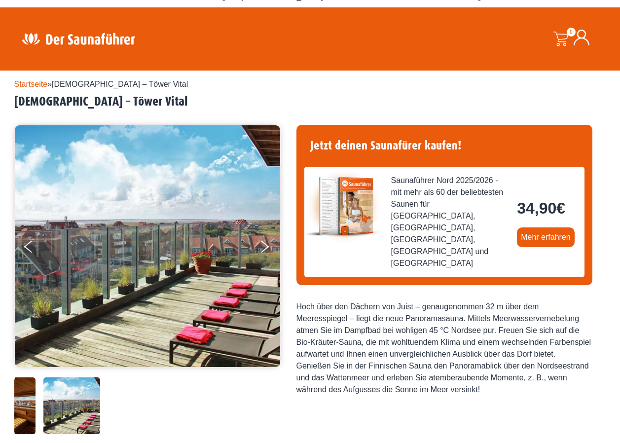
scroll to position [0, 0]
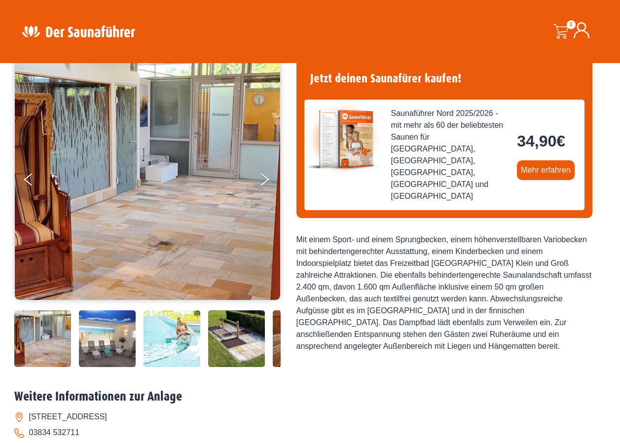
scroll to position [99, 0]
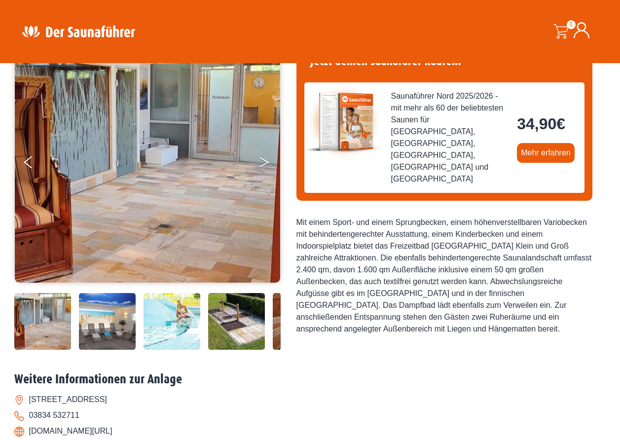
click at [264, 161] on button "Next" at bounding box center [271, 164] width 25 height 25
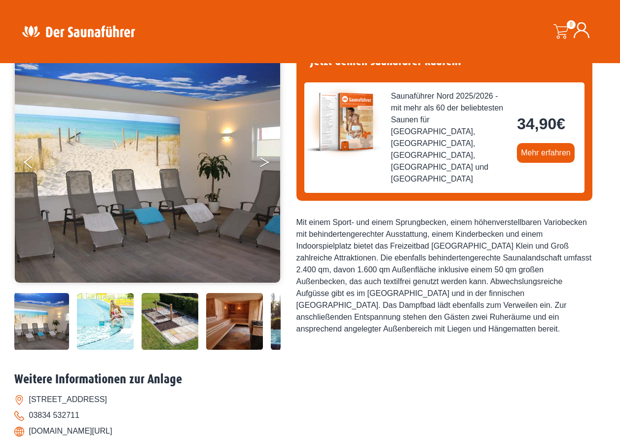
click at [260, 158] on button "Next" at bounding box center [271, 164] width 25 height 25
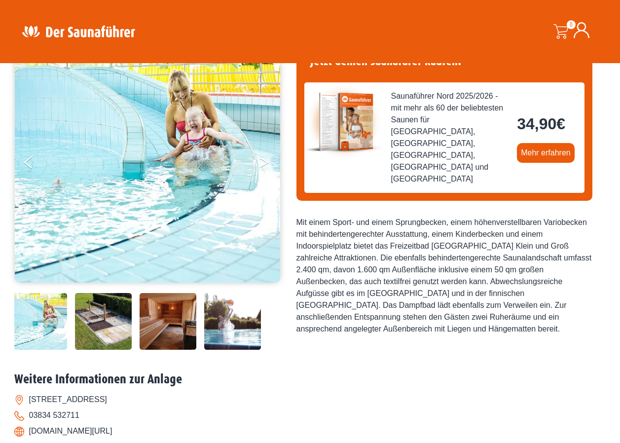
click at [260, 158] on button "Next" at bounding box center [271, 164] width 25 height 25
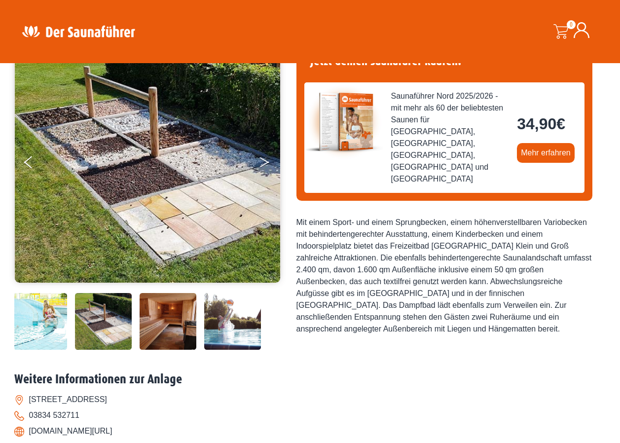
click at [260, 158] on button "Next" at bounding box center [271, 164] width 25 height 25
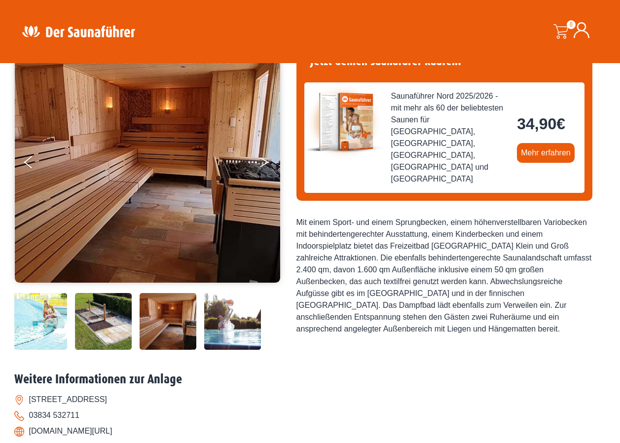
click at [260, 158] on button "Next" at bounding box center [271, 164] width 25 height 25
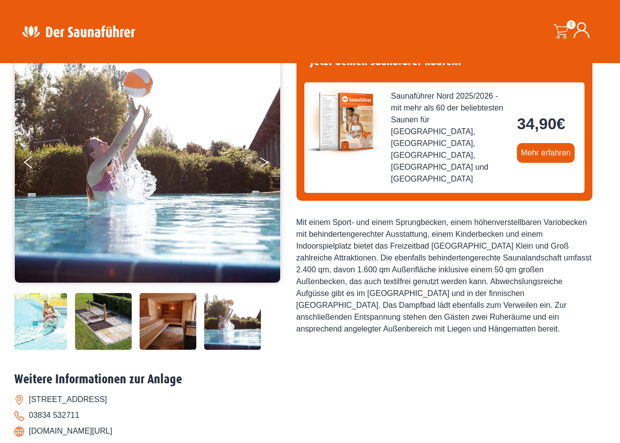
click at [260, 158] on button "Next" at bounding box center [271, 164] width 25 height 25
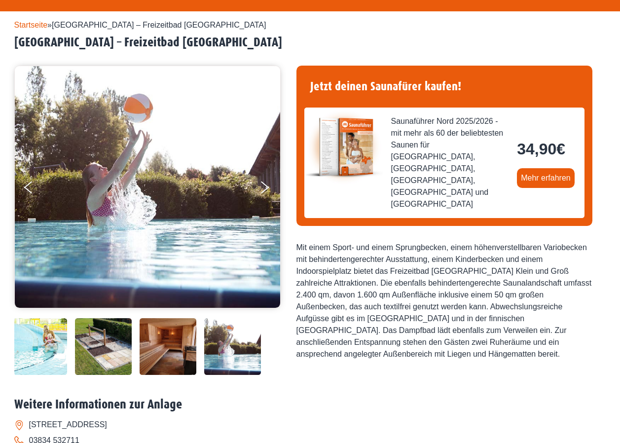
scroll to position [0, 0]
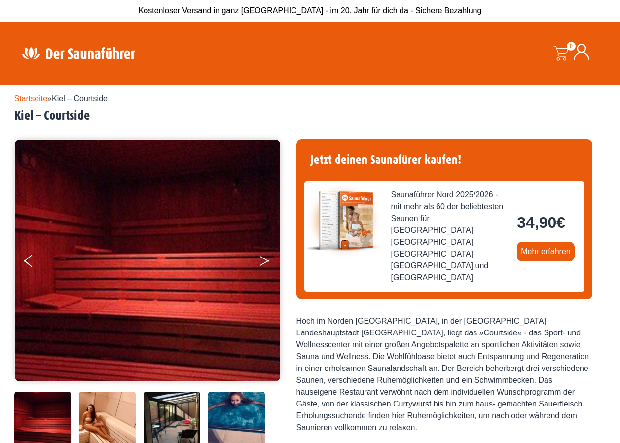
click at [262, 260] on button "Next" at bounding box center [271, 263] width 25 height 25
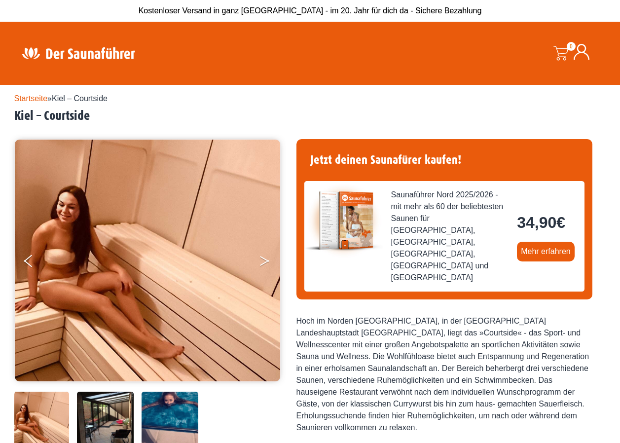
click at [262, 260] on button "Next" at bounding box center [271, 263] width 25 height 25
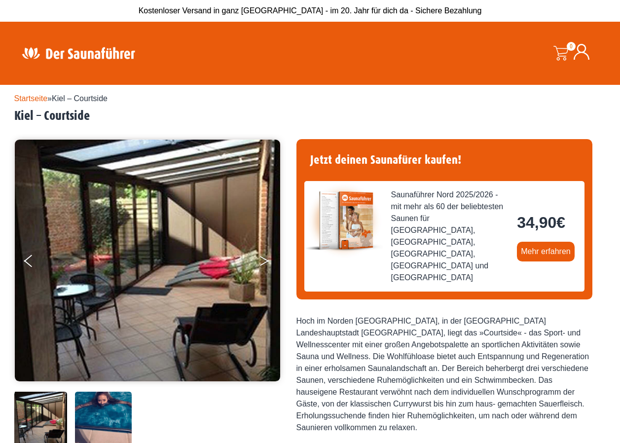
click at [262, 260] on button "Next" at bounding box center [271, 263] width 25 height 25
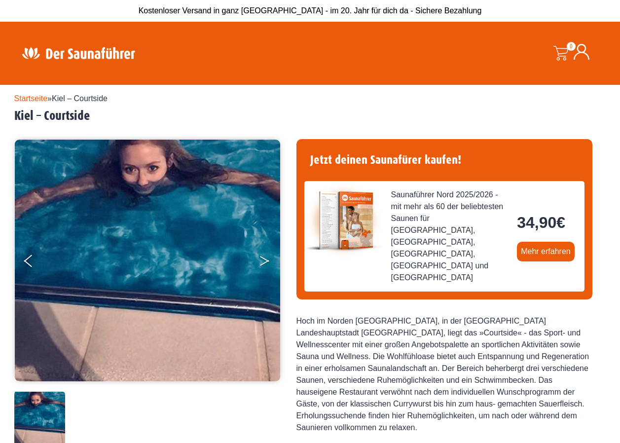
click at [262, 260] on button "Next" at bounding box center [271, 263] width 25 height 25
click at [32, 259] on button "Previous" at bounding box center [36, 263] width 25 height 25
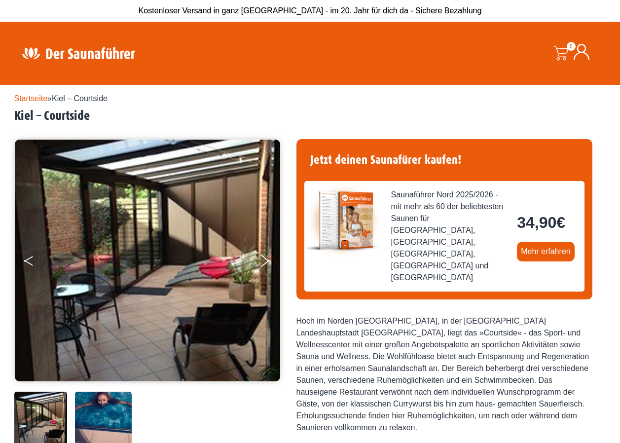
click at [31, 258] on icon "Previous" at bounding box center [28, 259] width 9 height 6
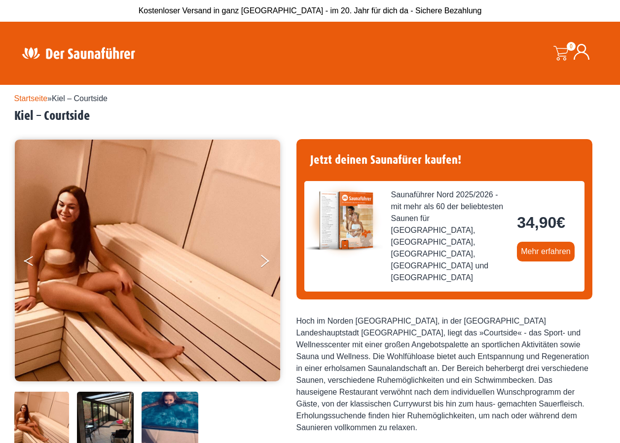
click at [31, 258] on icon "Previous" at bounding box center [28, 259] width 9 height 6
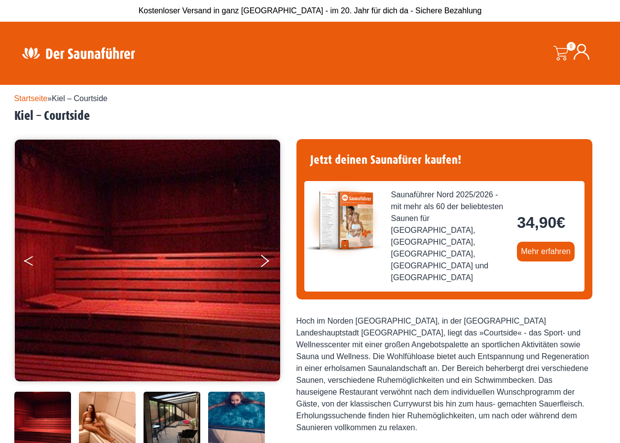
click at [33, 258] on icon "Previous" at bounding box center [28, 259] width 9 height 6
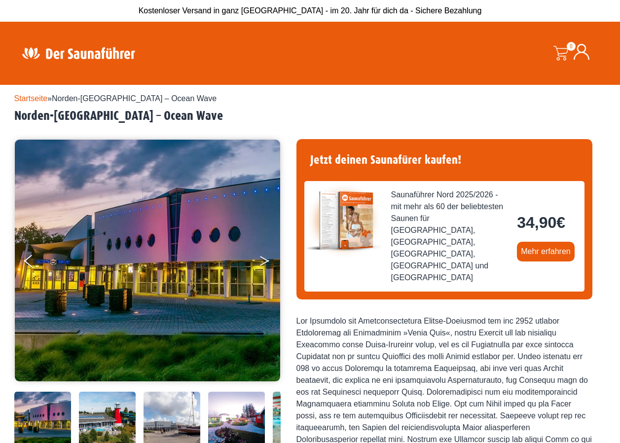
click at [264, 259] on icon "Next" at bounding box center [264, 259] width 9 height 6
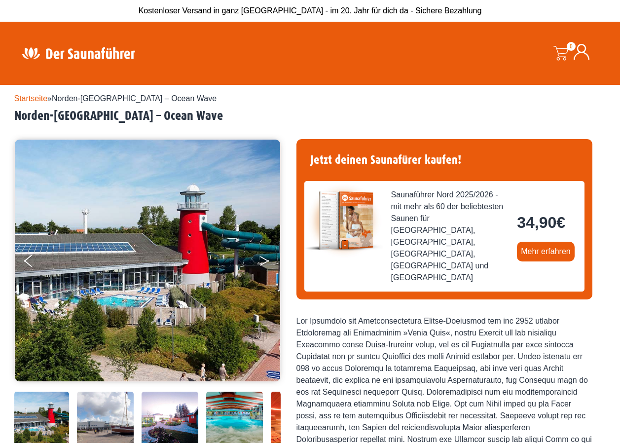
click at [264, 259] on icon "Next" at bounding box center [264, 259] width 9 height 6
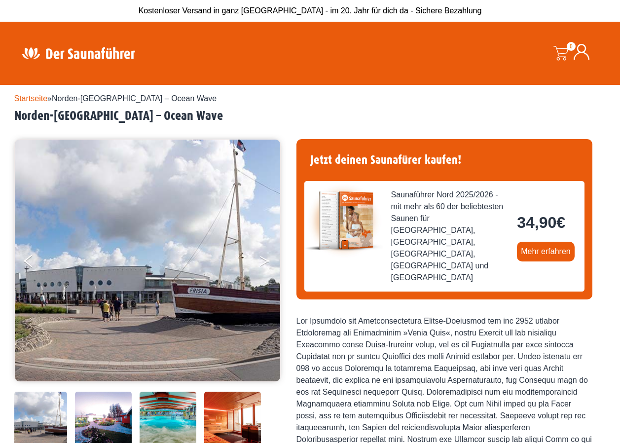
click at [264, 259] on icon "Next" at bounding box center [264, 259] width 9 height 6
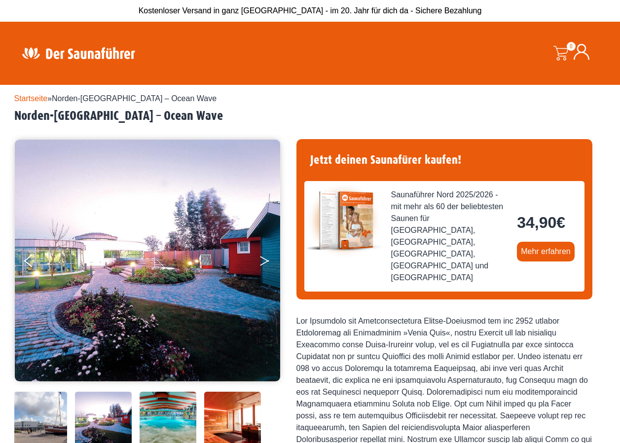
click at [264, 259] on icon "Next" at bounding box center [264, 259] width 9 height 6
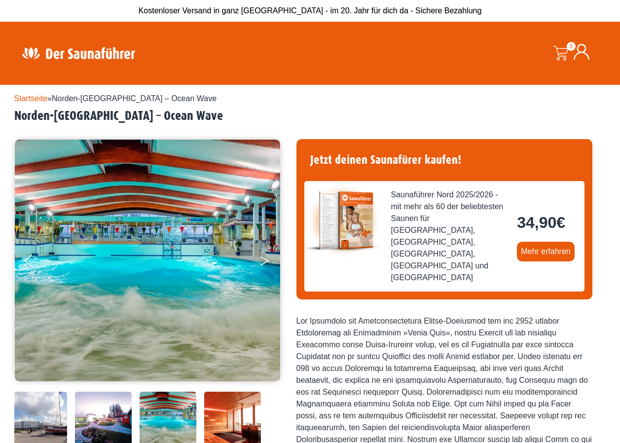
click at [264, 259] on icon "Next" at bounding box center [264, 259] width 9 height 6
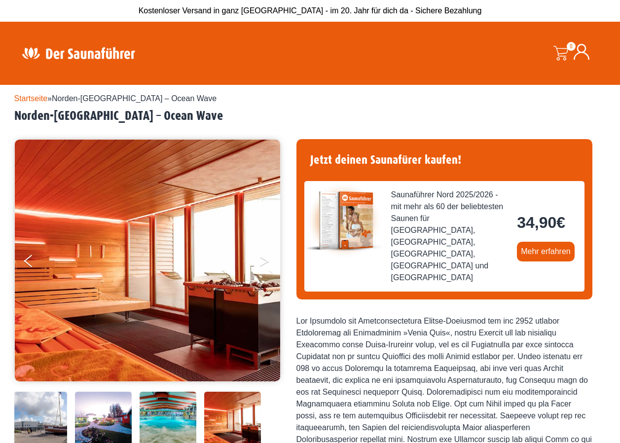
click at [264, 260] on button "Next" at bounding box center [271, 263] width 25 height 25
click at [27, 260] on icon "Previous" at bounding box center [28, 259] width 9 height 6
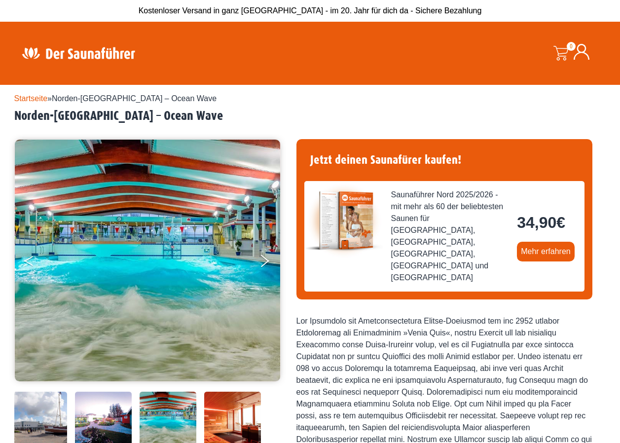
click at [27, 260] on icon "Previous" at bounding box center [28, 259] width 9 height 6
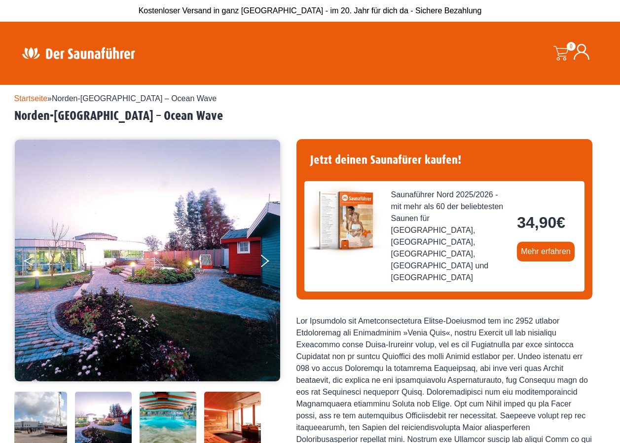
click at [27, 260] on icon "Previous" at bounding box center [28, 259] width 9 height 6
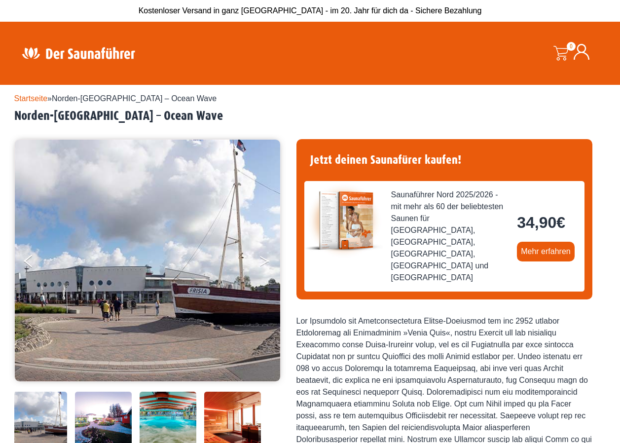
click at [264, 260] on button "Next" at bounding box center [271, 263] width 25 height 25
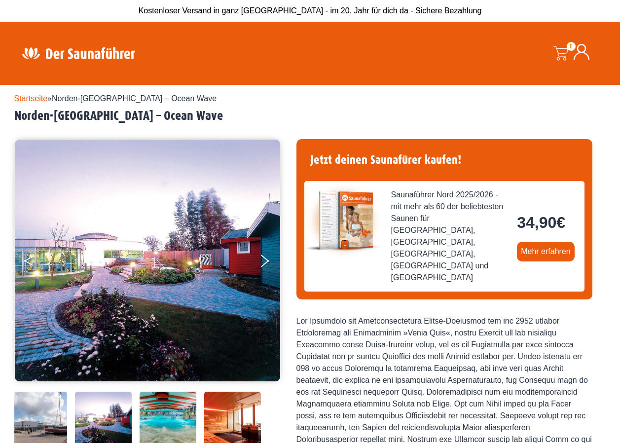
click at [31, 260] on button "Previous" at bounding box center [36, 263] width 25 height 25
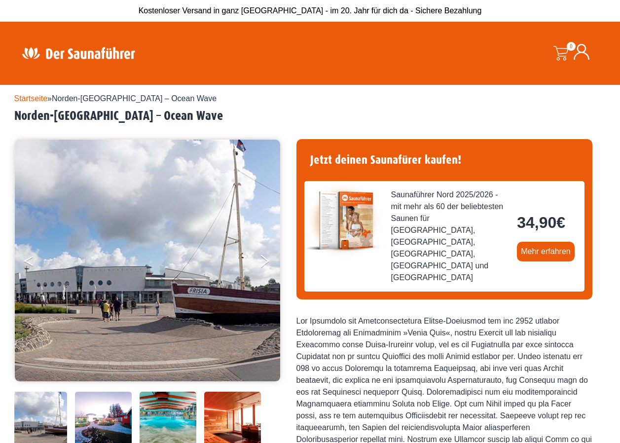
click at [31, 260] on button "Previous" at bounding box center [36, 263] width 25 height 25
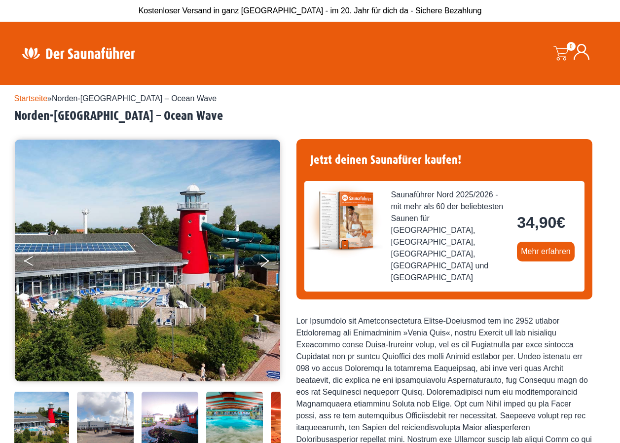
click at [31, 260] on button "Previous" at bounding box center [36, 263] width 25 height 25
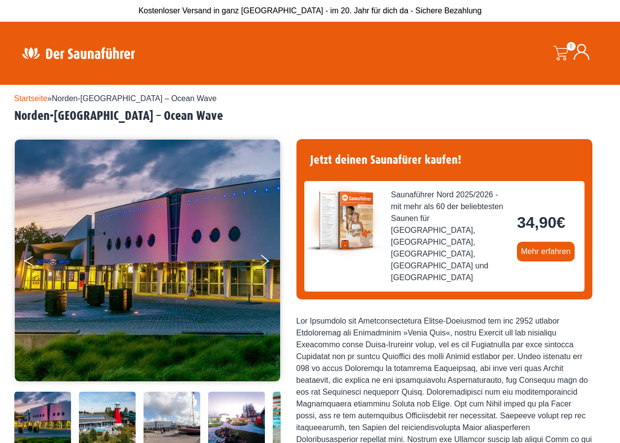
click at [31, 260] on button "Previous" at bounding box center [36, 263] width 25 height 25
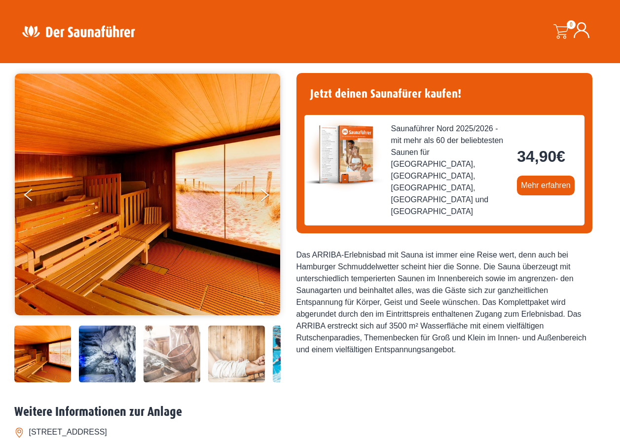
scroll to position [148, 0]
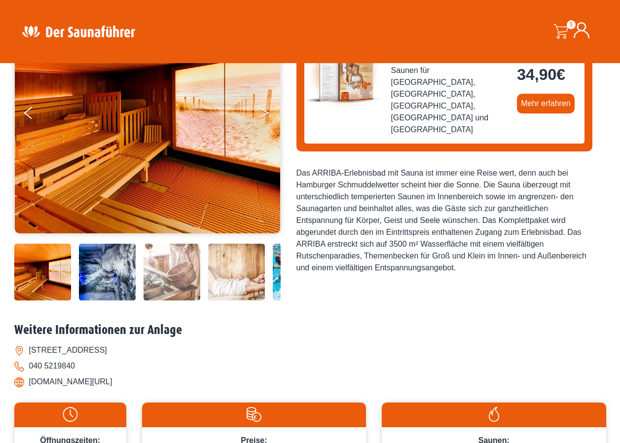
click at [264, 109] on button "Next" at bounding box center [271, 115] width 25 height 25
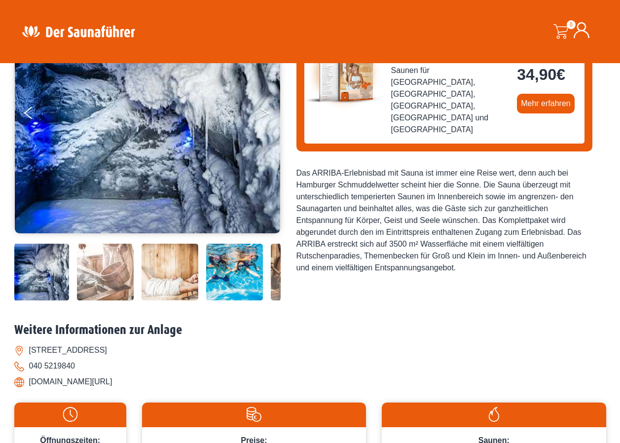
click at [264, 109] on button "Next" at bounding box center [271, 115] width 25 height 25
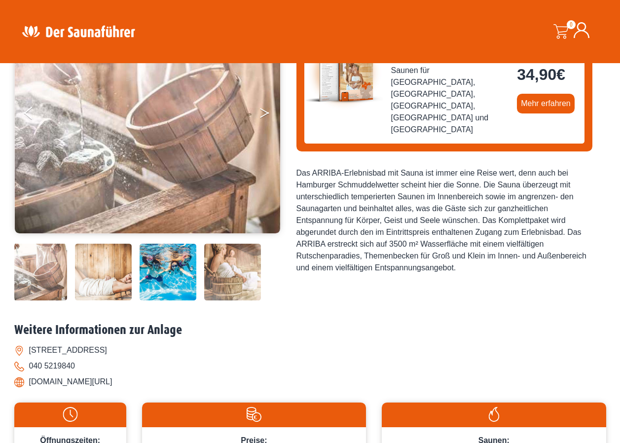
click at [264, 109] on button "Next" at bounding box center [271, 115] width 25 height 25
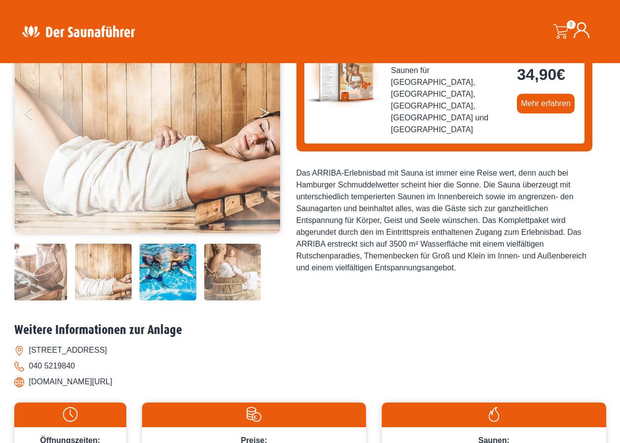
click at [264, 109] on button "Next" at bounding box center [271, 115] width 25 height 25
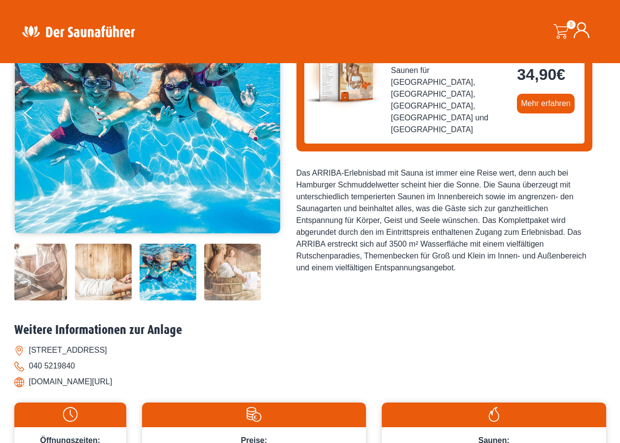
click at [264, 109] on button "Next" at bounding box center [271, 115] width 25 height 25
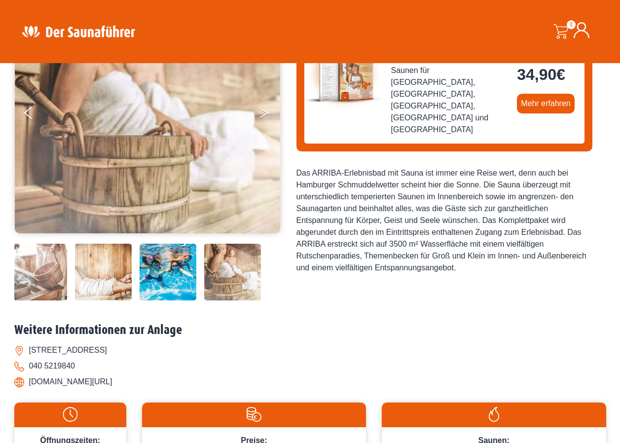
click at [264, 109] on button "Next" at bounding box center [271, 115] width 25 height 25
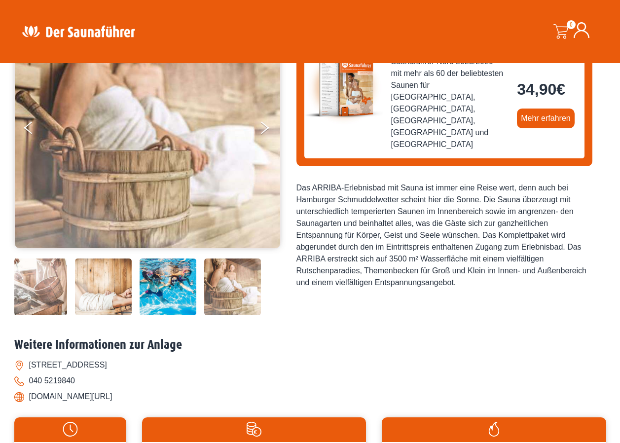
scroll to position [0, 0]
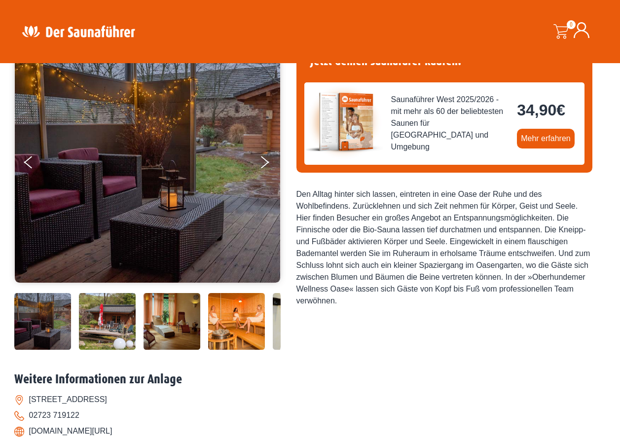
scroll to position [49, 0]
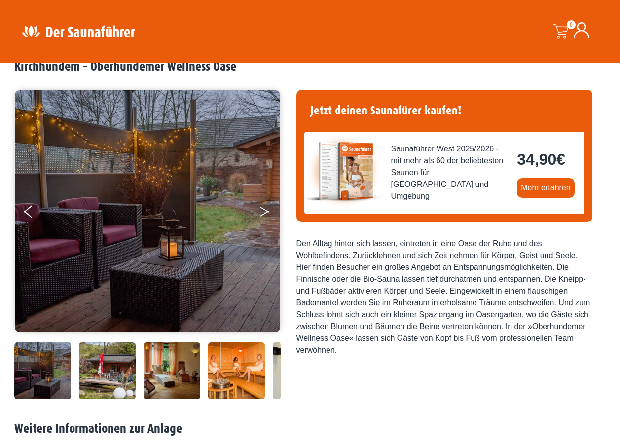
click at [266, 212] on icon "Next" at bounding box center [264, 214] width 9 height 6
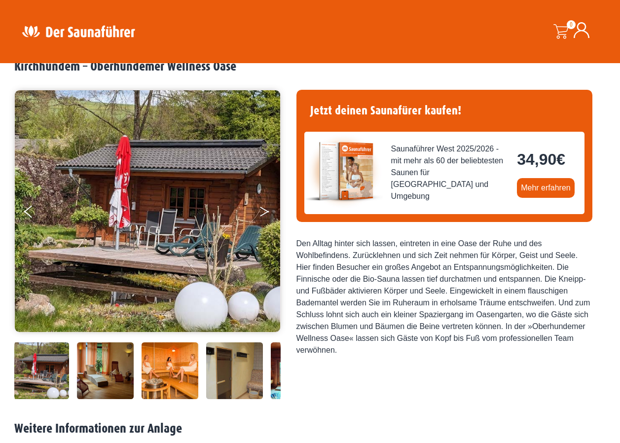
click at [266, 212] on icon "Next" at bounding box center [264, 214] width 9 height 6
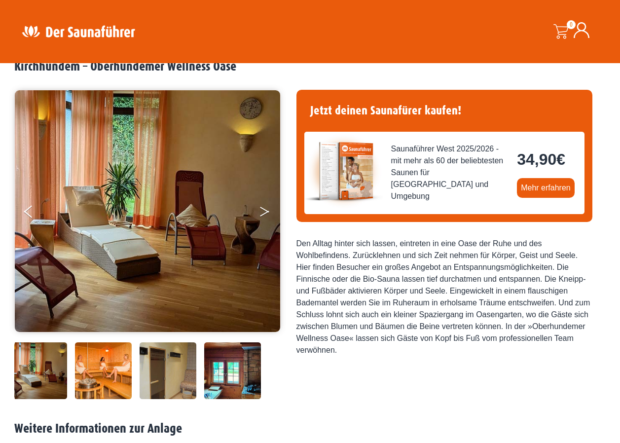
click at [266, 212] on icon "Next" at bounding box center [264, 214] width 9 height 6
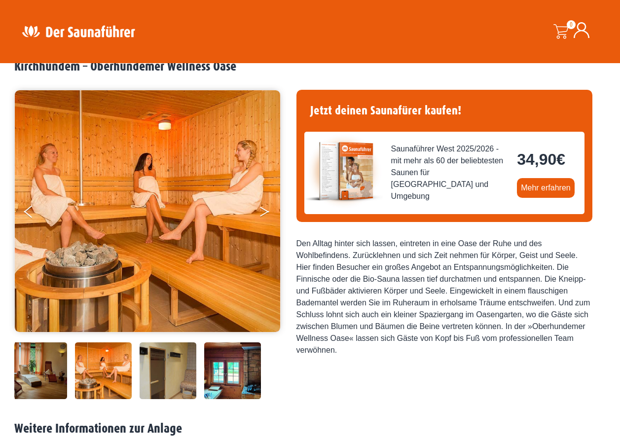
click at [266, 212] on icon "Next" at bounding box center [264, 214] width 9 height 6
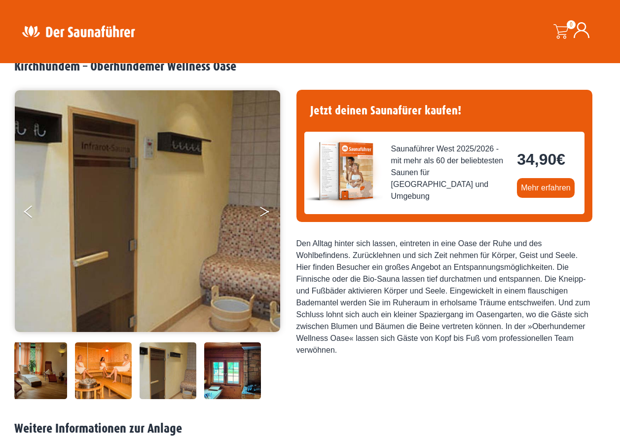
click at [266, 212] on icon "Next" at bounding box center [264, 214] width 9 height 6
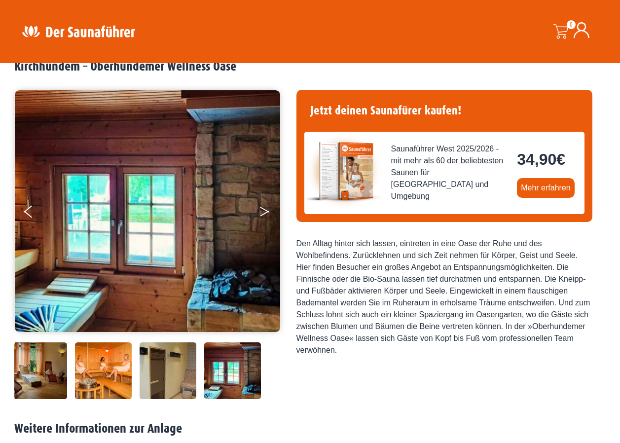
click at [266, 212] on icon "Next" at bounding box center [264, 214] width 9 height 6
click at [263, 210] on icon "Next" at bounding box center [264, 210] width 9 height 6
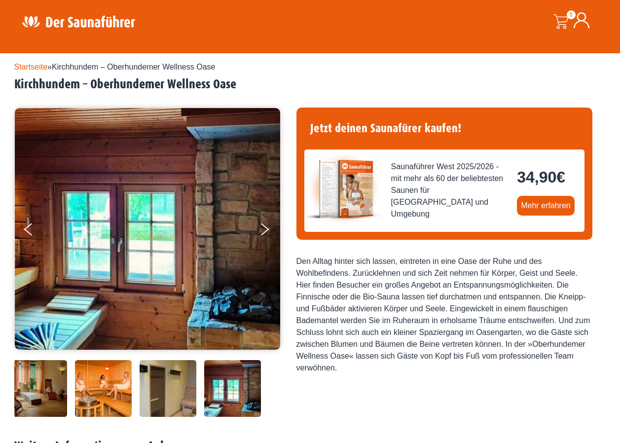
scroll to position [0, 0]
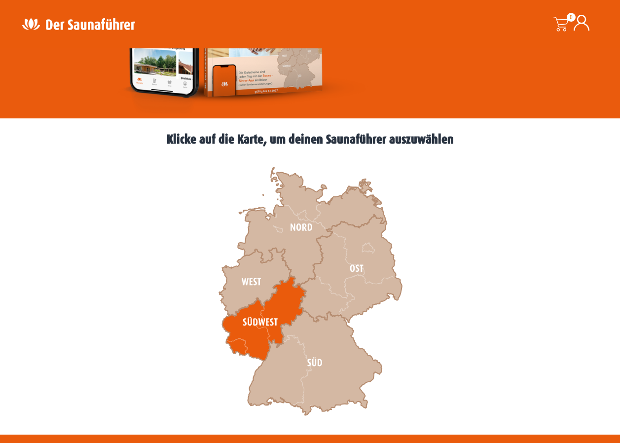
click at [249, 321] on icon at bounding box center [264, 318] width 84 height 85
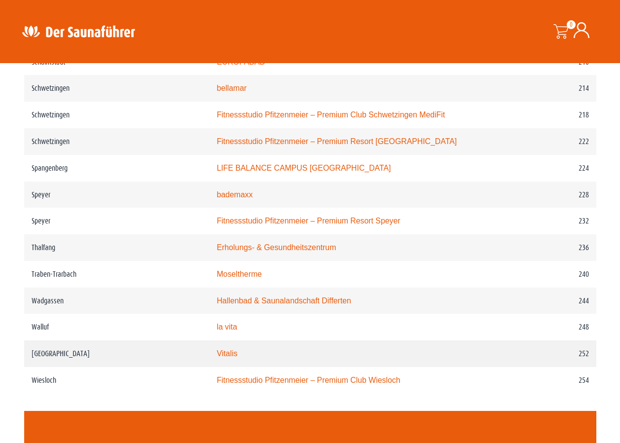
scroll to position [1925, 0]
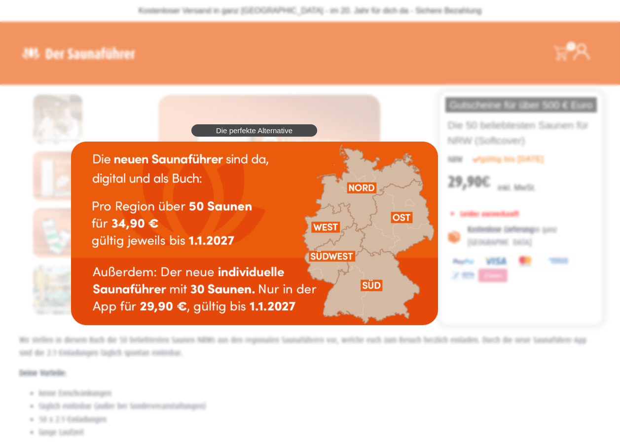
click at [269, 127] on span "Die perfekte Alternative" at bounding box center [254, 130] width 76 height 7
click at [388, 330] on div "Die perfekte Alternative" at bounding box center [254, 224] width 377 height 211
click at [411, 330] on div "Die perfekte Alternative" at bounding box center [254, 224] width 377 height 211
click at [256, 133] on span "Die perfekte Alternative" at bounding box center [254, 130] width 76 height 7
click at [321, 222] on img at bounding box center [254, 234] width 367 height 184
